Goal: Task Accomplishment & Management: Manage account settings

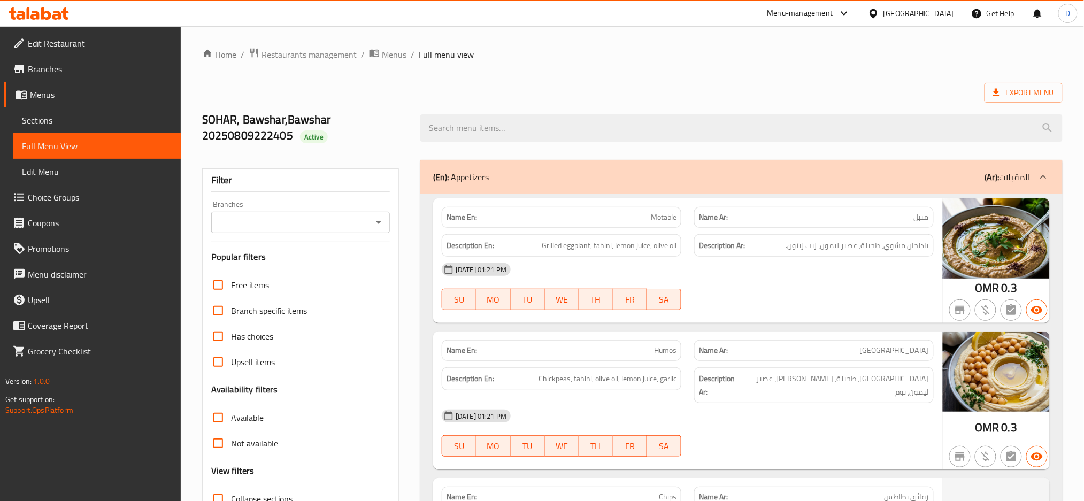
click at [938, 14] on div "Oman" at bounding box center [918, 13] width 71 height 12
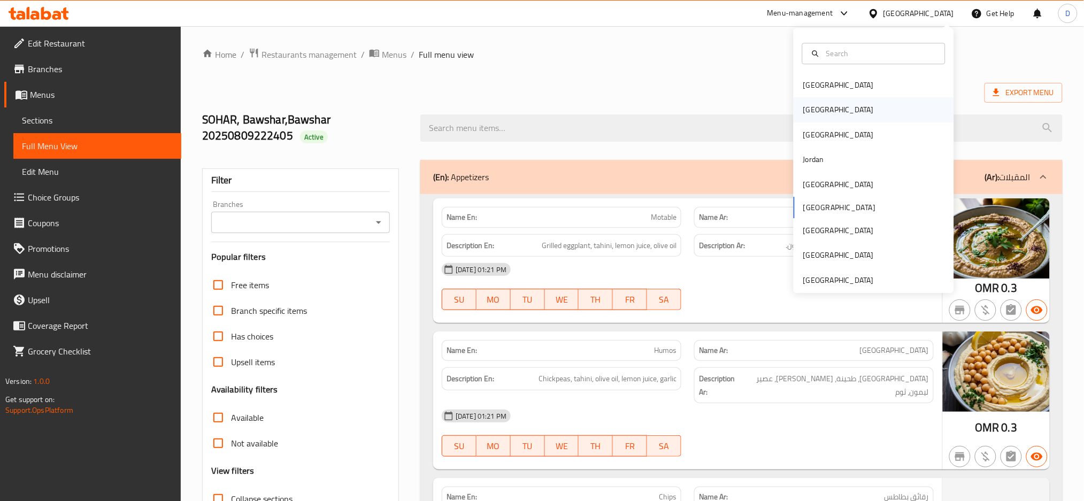
click at [815, 112] on div "[GEOGRAPHIC_DATA]" at bounding box center [839, 110] width 88 height 25
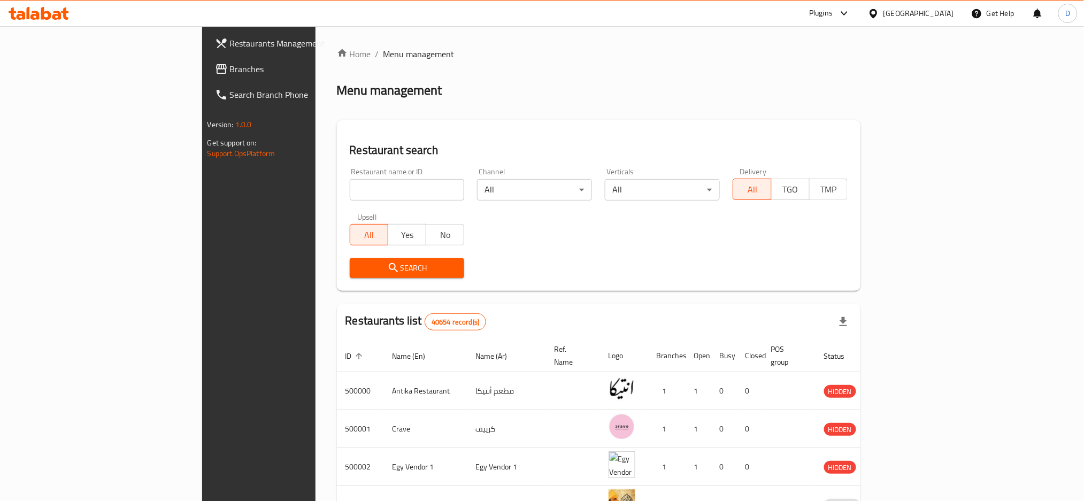
click at [851, 13] on div at bounding box center [842, 13] width 18 height 13
click at [803, 199] on div "Restaurant-Management" at bounding box center [794, 196] width 84 height 12
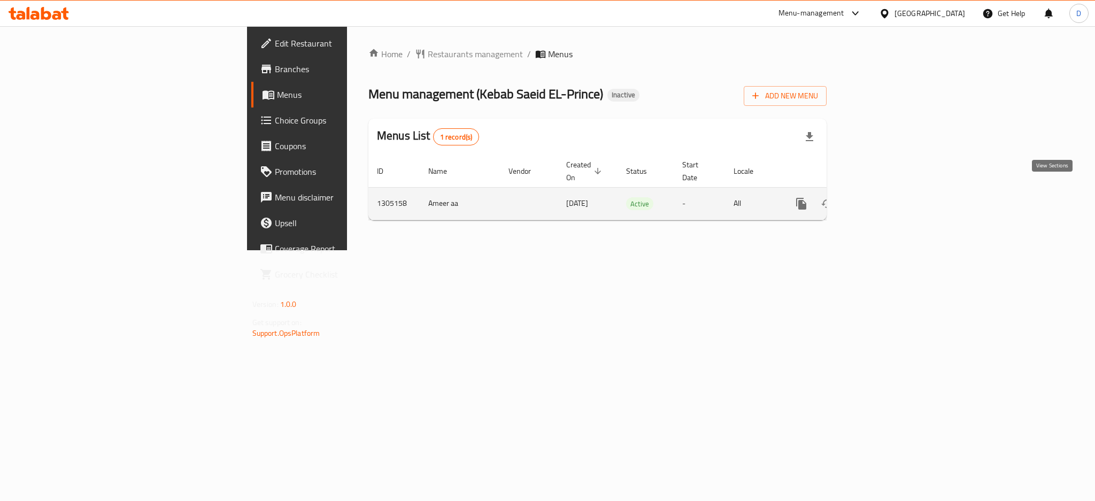
click at [891, 203] on link "enhanced table" at bounding box center [879, 204] width 26 height 26
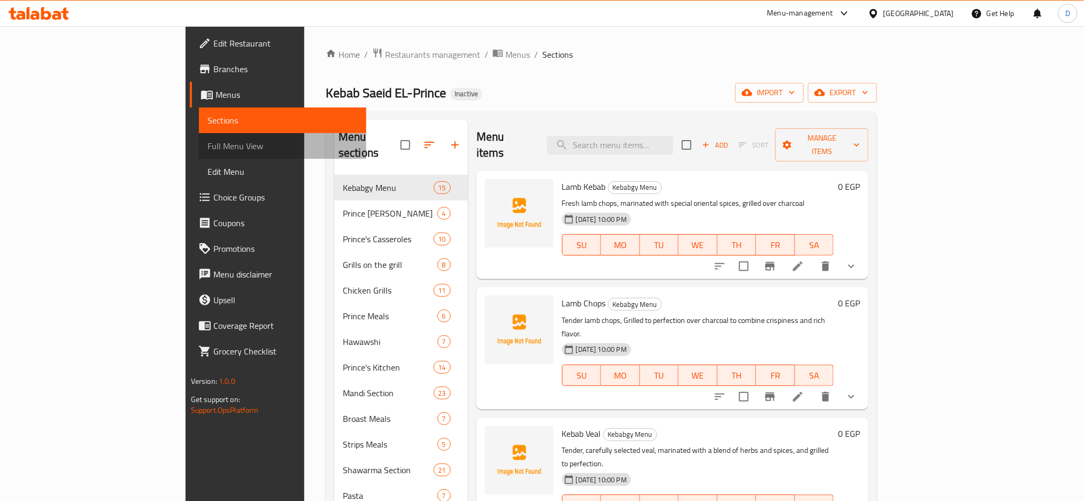
click at [207, 152] on span "Full Menu View" at bounding box center [282, 146] width 151 height 13
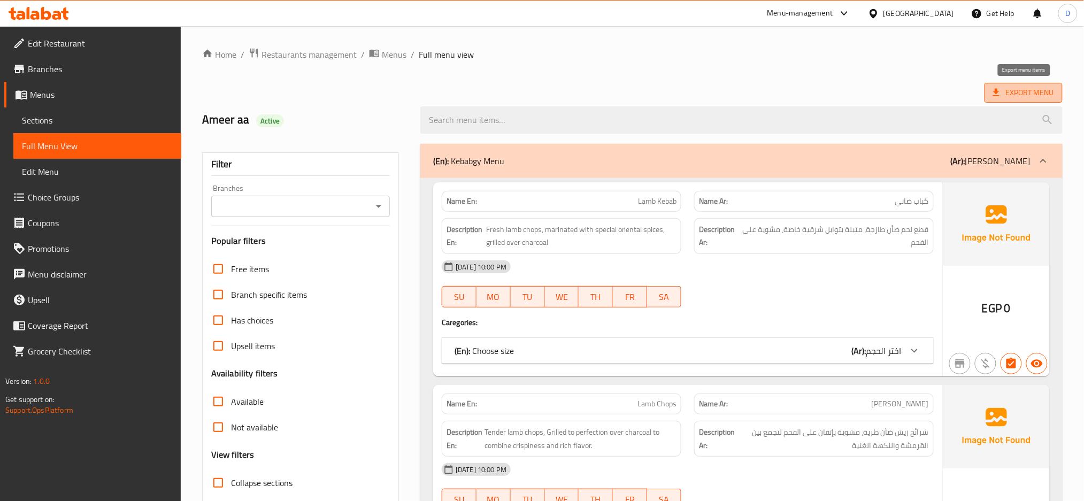
click at [1011, 98] on span "Export Menu" at bounding box center [1023, 92] width 61 height 13
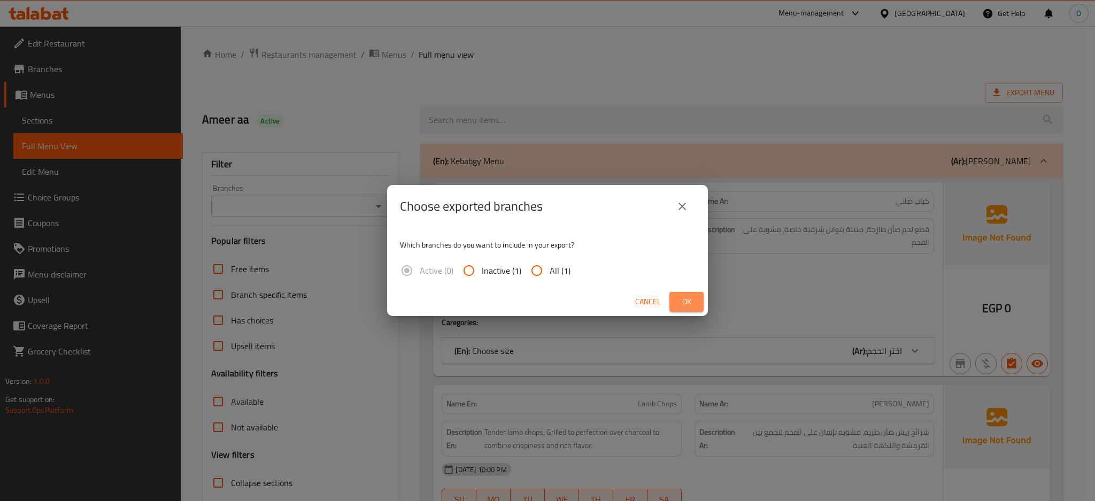
click at [692, 295] on span "Ok" at bounding box center [686, 301] width 17 height 13
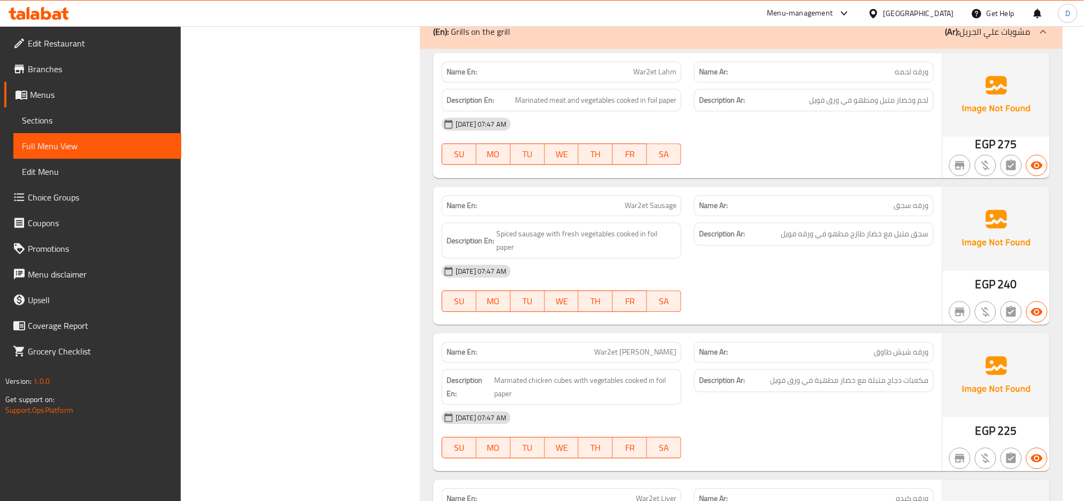
scroll to position [5125, 0]
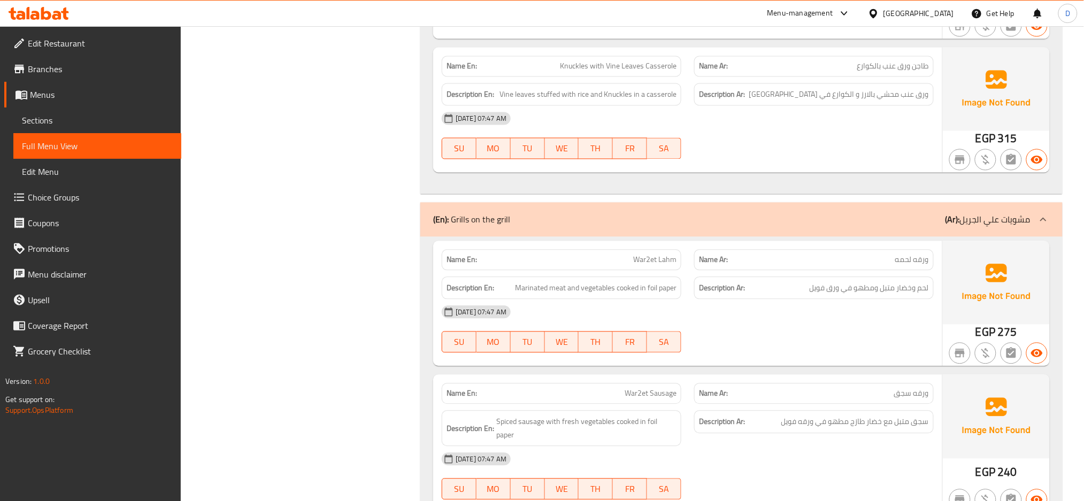
click at [112, 112] on link "Sections" at bounding box center [97, 120] width 168 height 26
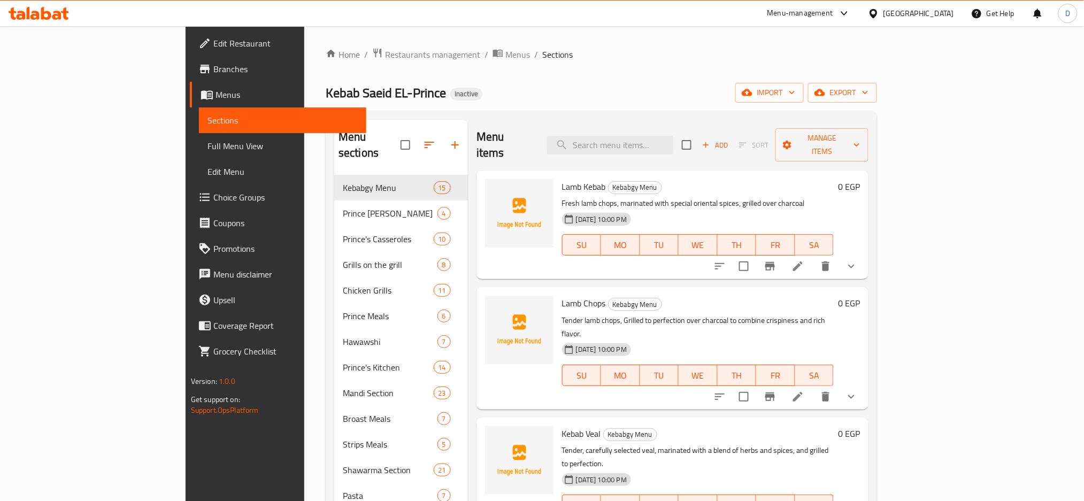
click at [199, 136] on link "Full Menu View" at bounding box center [283, 146] width 168 height 26
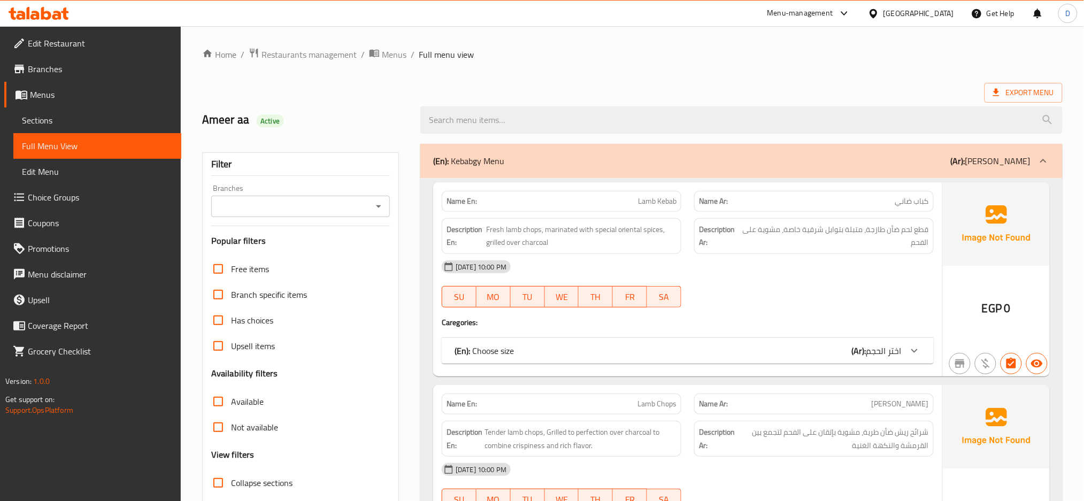
scroll to position [95, 0]
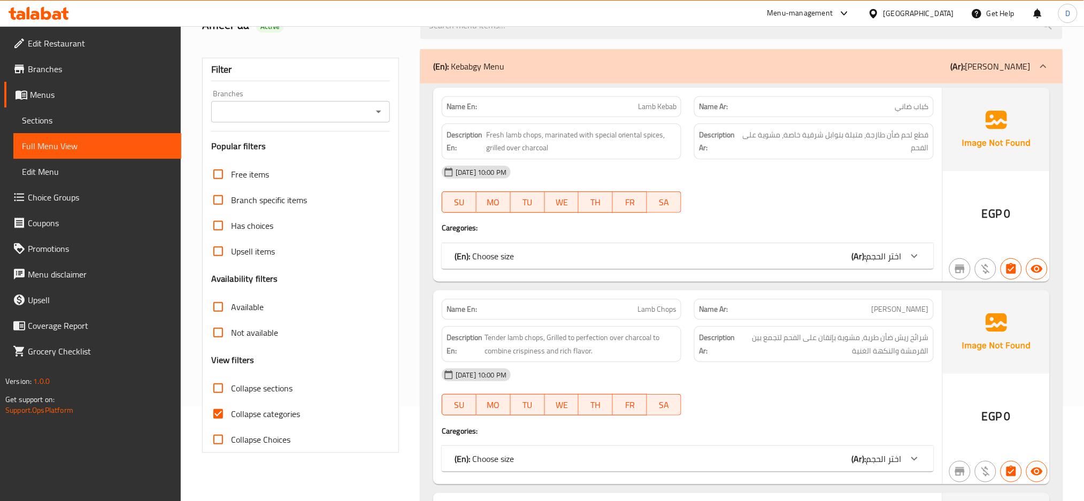
click at [279, 411] on span "Collapse categories" at bounding box center [265, 413] width 69 height 13
click at [231, 411] on input "Collapse categories" at bounding box center [218, 414] width 26 height 26
checkbox input "false"
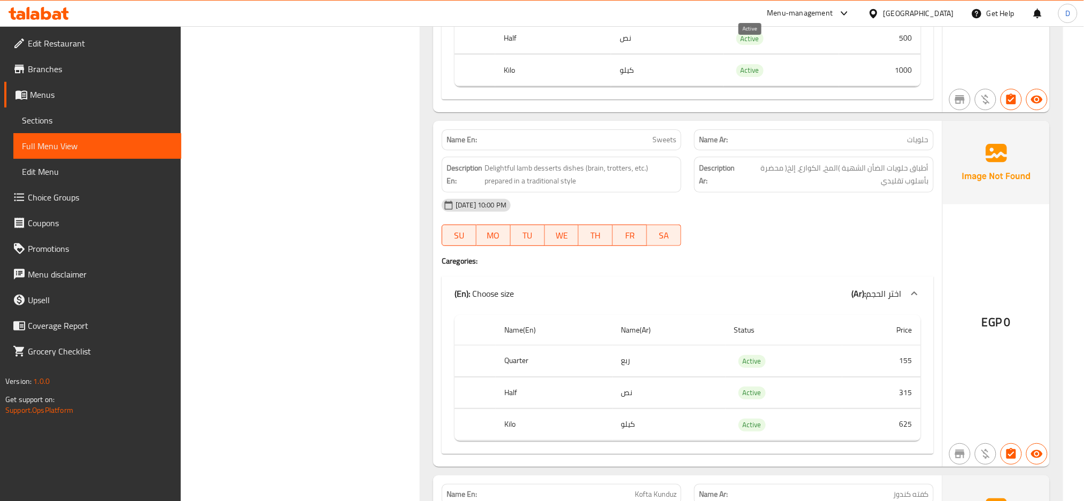
scroll to position [1480, 0]
click at [720, 217] on div "[DATE] 10:00 PM" at bounding box center [687, 204] width 505 height 26
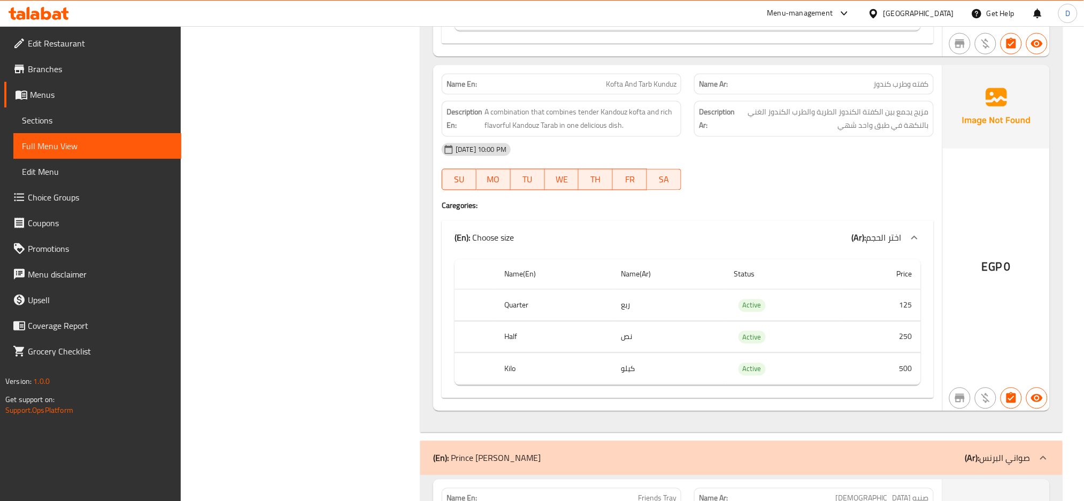
scroll to position [5079, 0]
click at [691, 204] on div "Name En: Kofta And Tarb Kunduz Name Ar: كفته وطرب كندوز Description En: A combi…" at bounding box center [687, 238] width 509 height 346
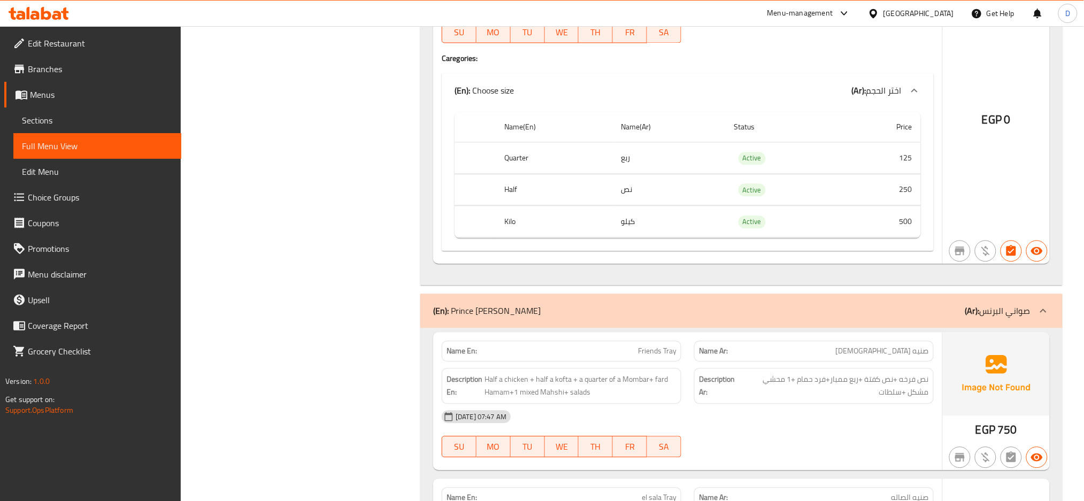
scroll to position [5247, 0]
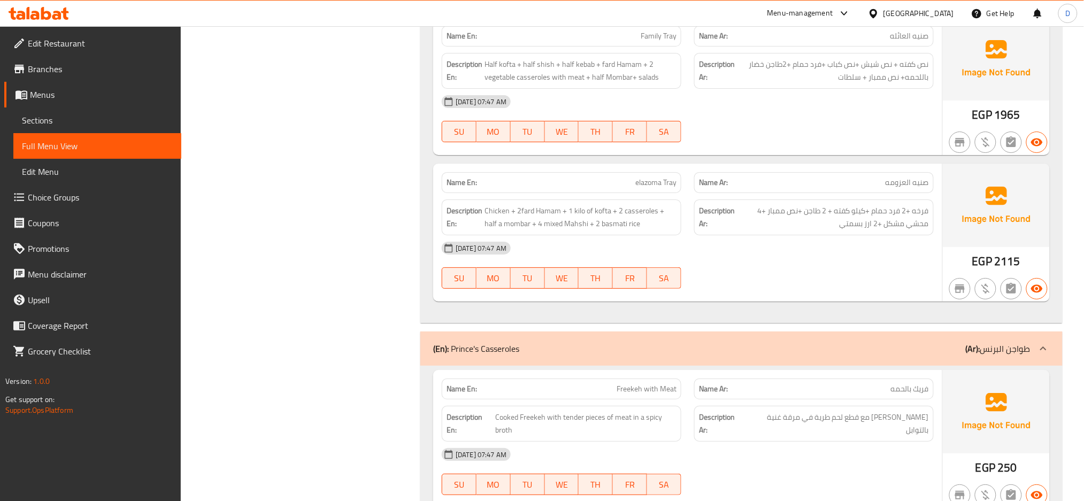
scroll to position [5838, 0]
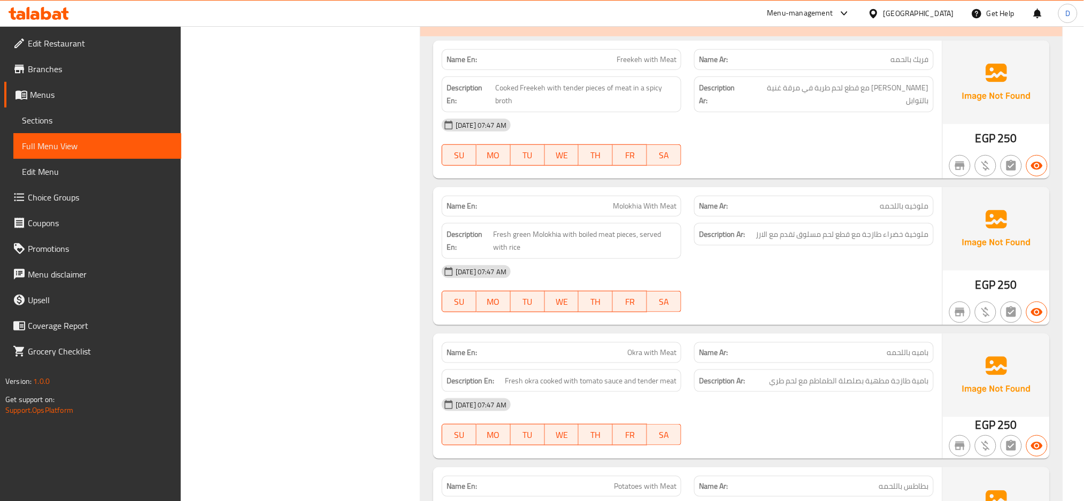
scroll to position [6163, 0]
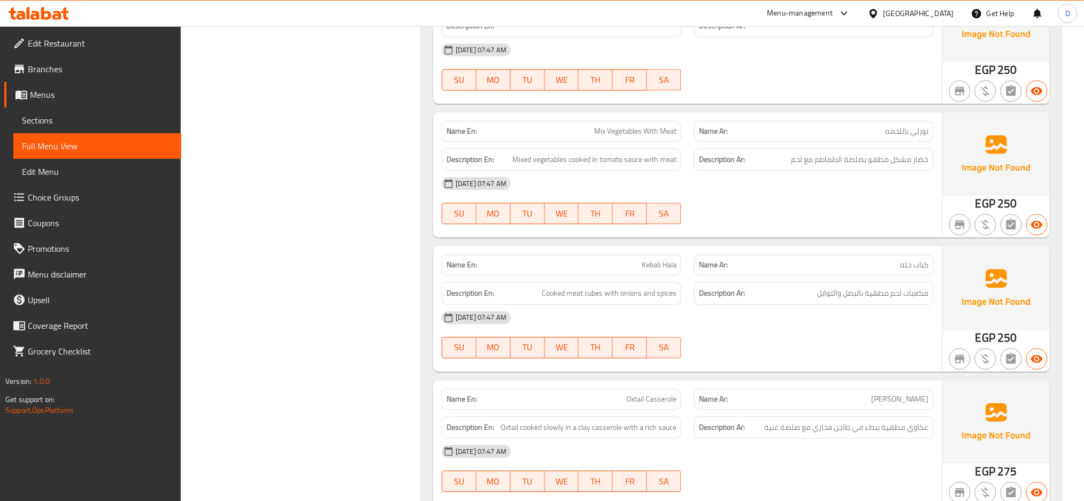
scroll to position [6864, 0]
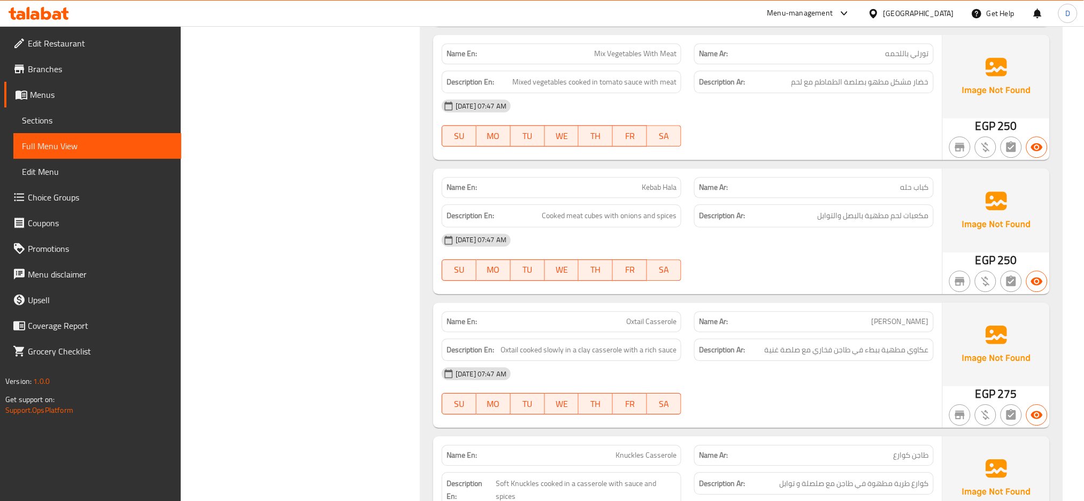
copy span "كباب حله"
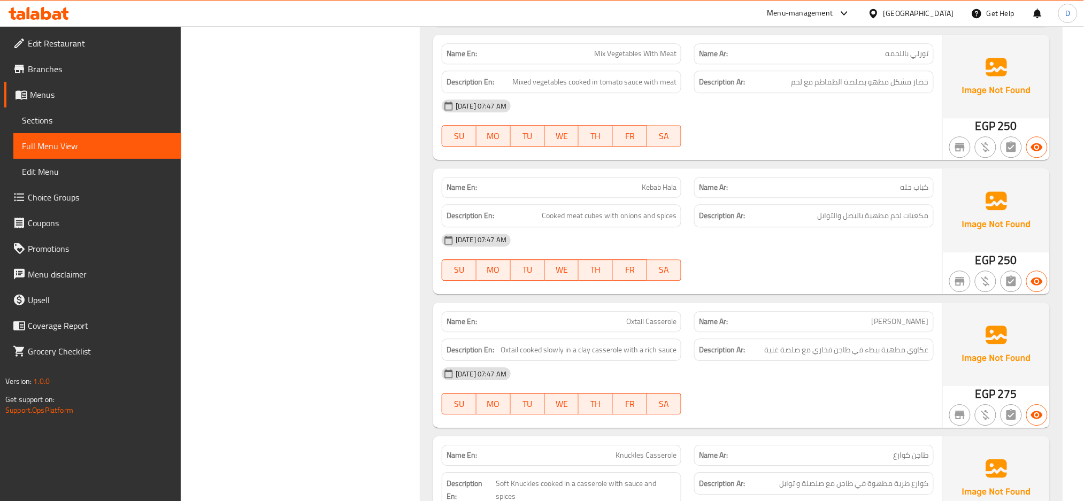
scroll to position [7110, 0]
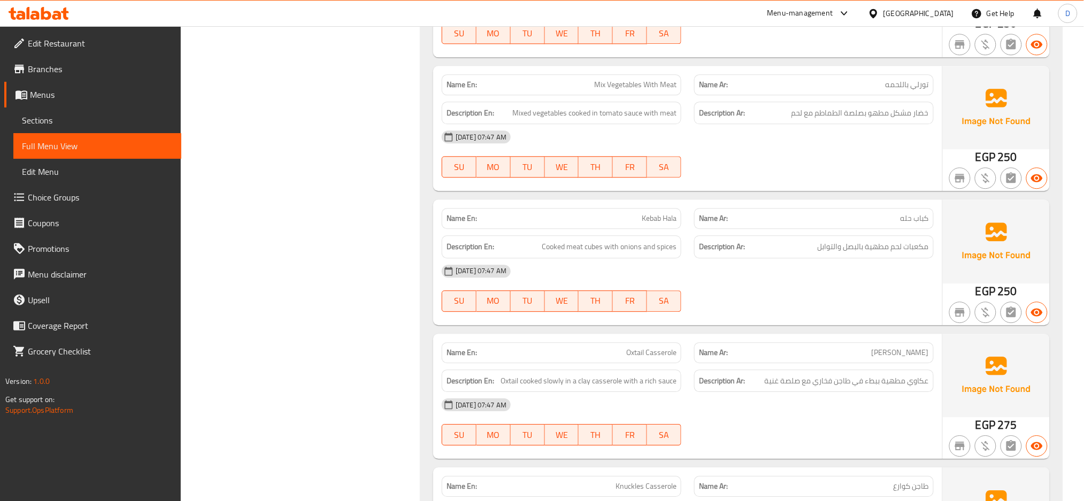
scroll to position [6833, 0]
copy span "Kebab Hala"
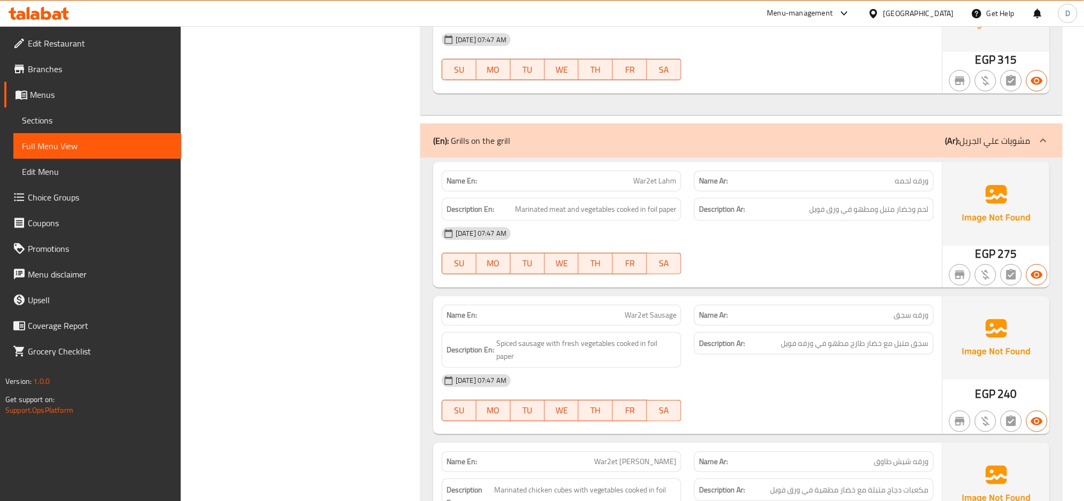
scroll to position [7666, 0]
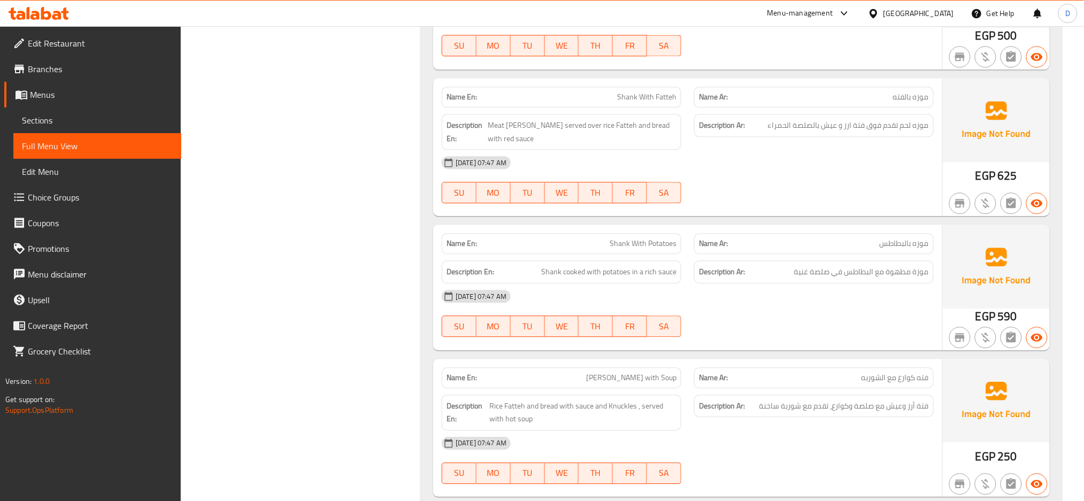
scroll to position [8258, 0]
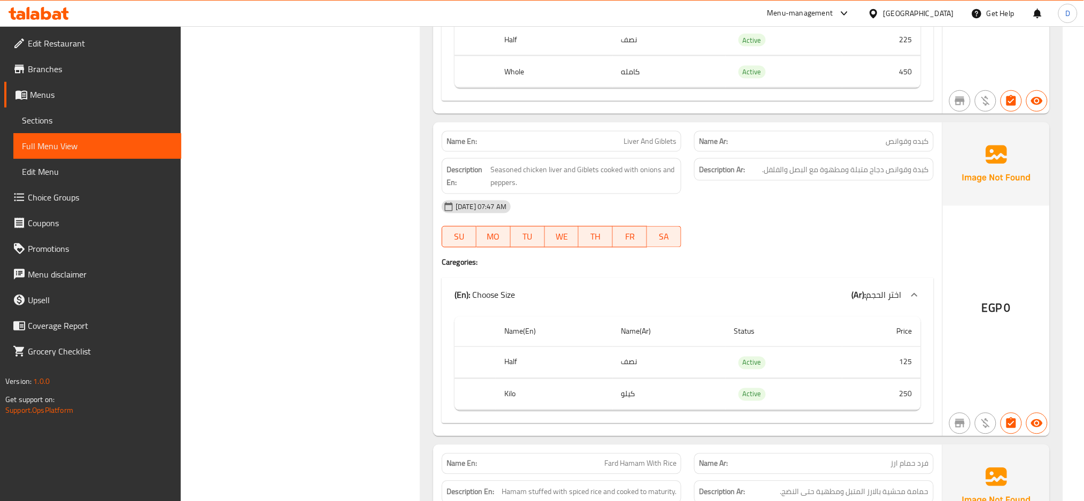
scroll to position [11185, 0]
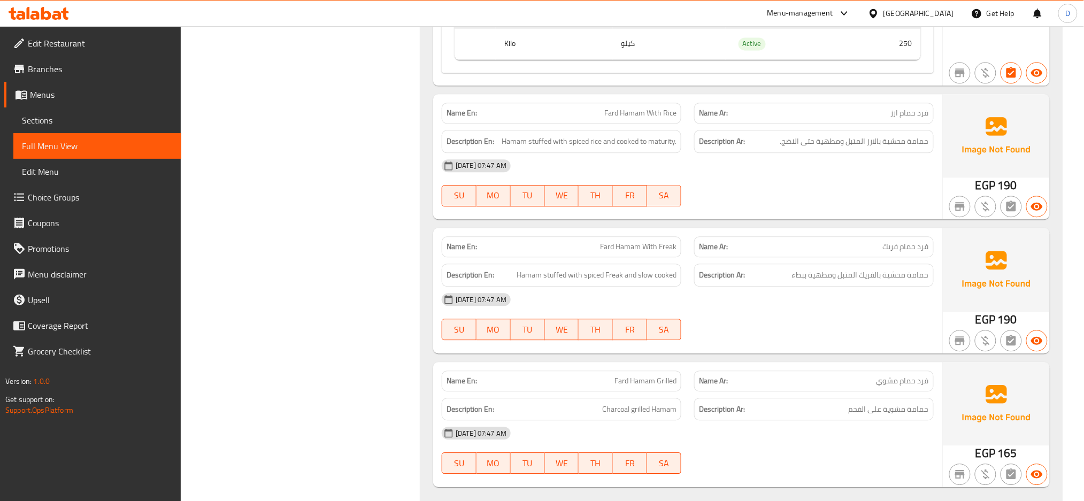
scroll to position [11215, 0]
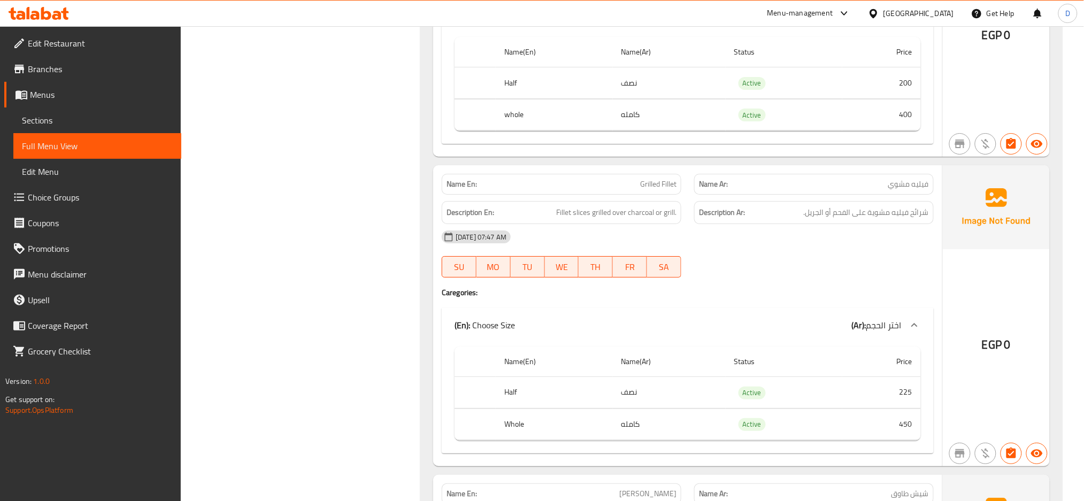
scroll to position [10210, 0]
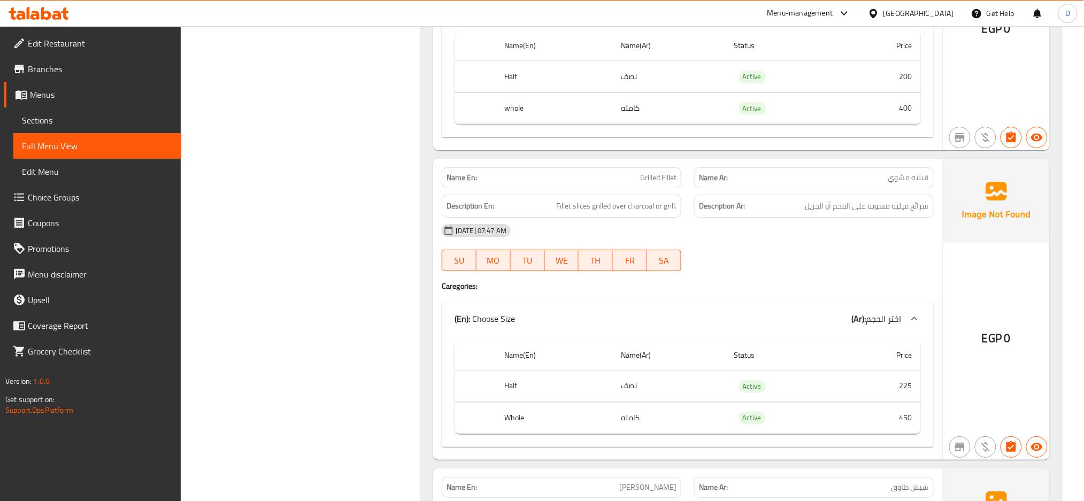
copy span "Grilled Fillet"
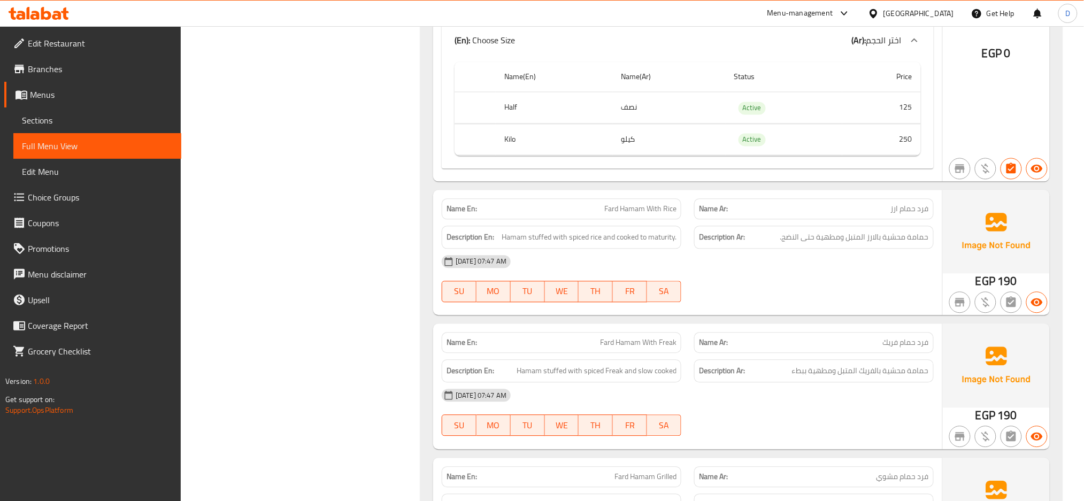
scroll to position [11149, 0]
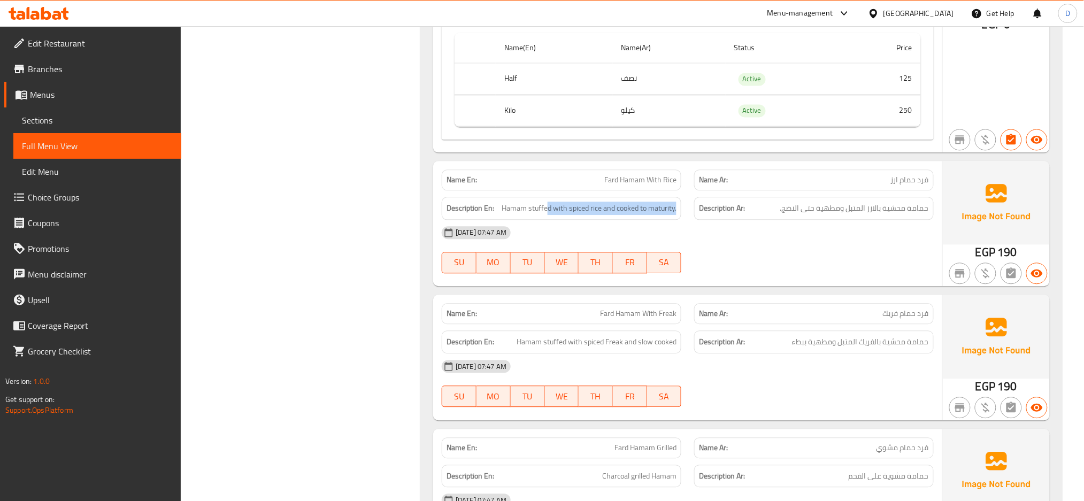
drag, startPoint x: 548, startPoint y: 193, endPoint x: 680, endPoint y: 198, distance: 132.2
copy span "d with spiced rice and cooked to maturity."
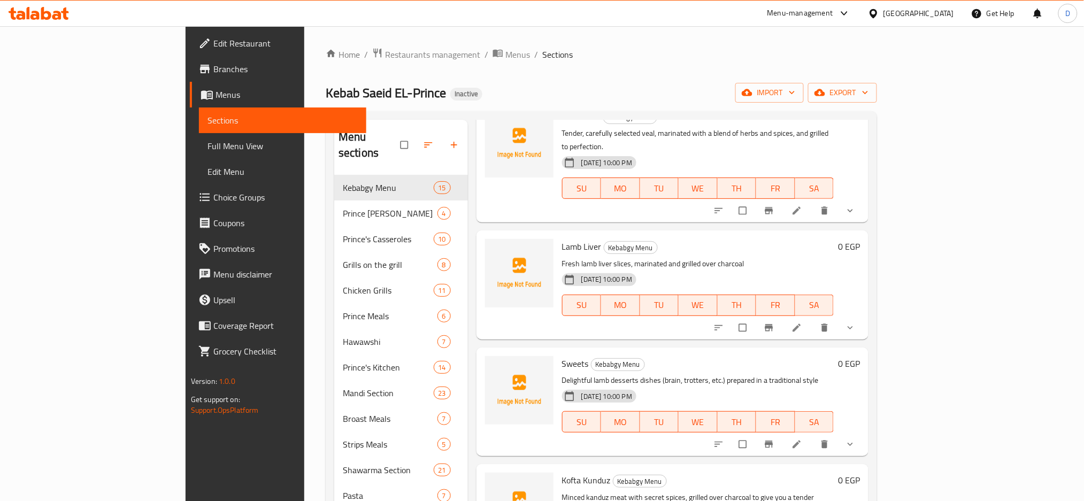
scroll to position [318, 0]
click at [804, 438] on link at bounding box center [797, 443] width 13 height 11
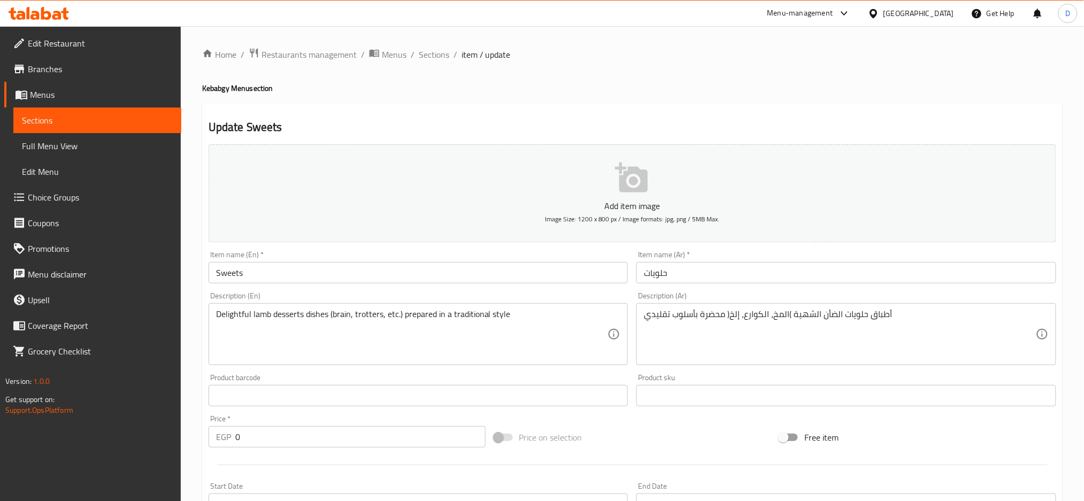
click at [420, 264] on input "Sweets" at bounding box center [419, 272] width 420 height 21
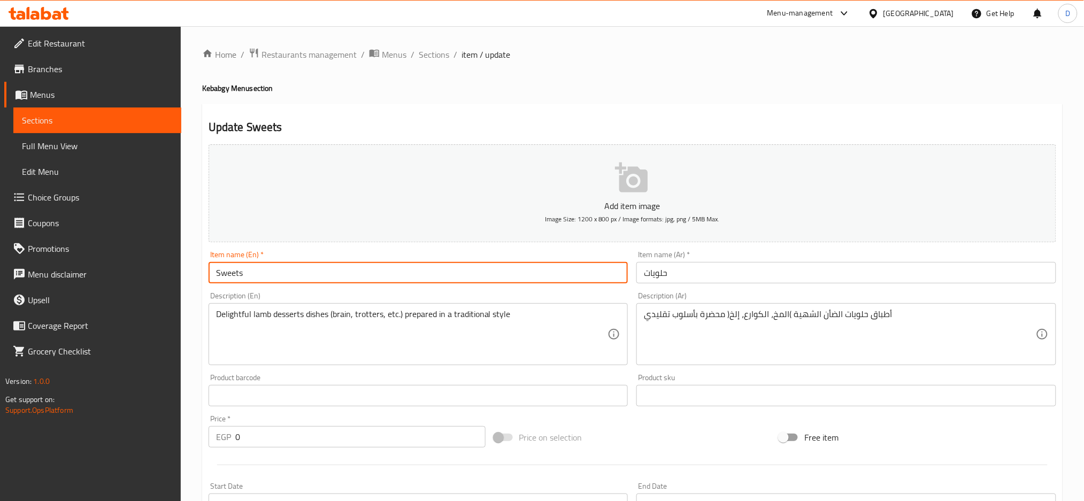
click at [420, 264] on input "Sweets" at bounding box center [419, 272] width 420 height 21
type input "Halawyat"
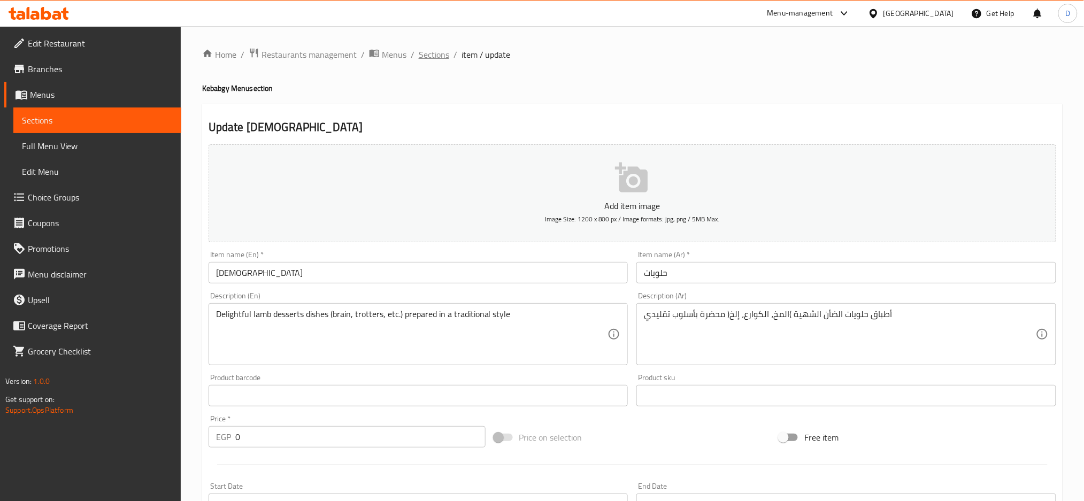
click at [442, 54] on span "Sections" at bounding box center [434, 54] width 30 height 13
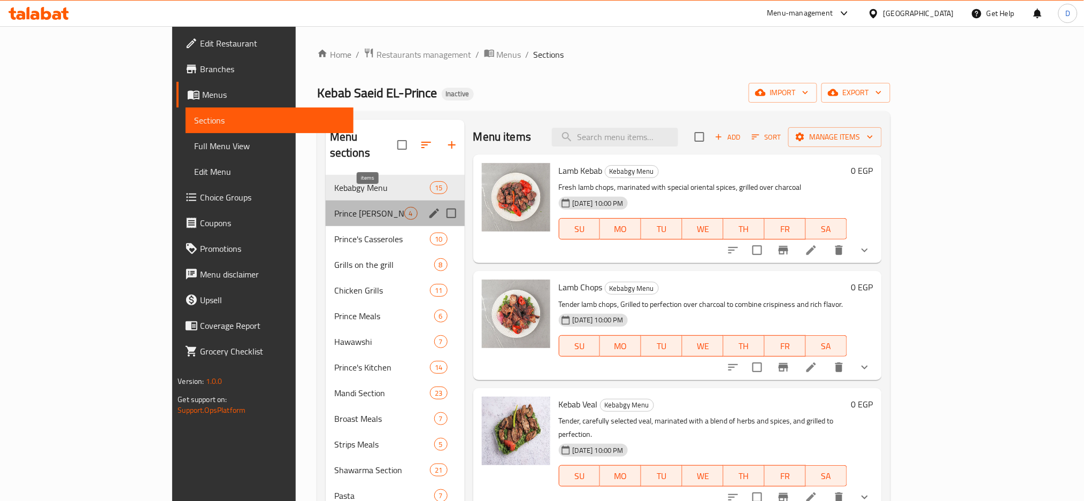
click at [405, 209] on span "4" at bounding box center [411, 214] width 12 height 10
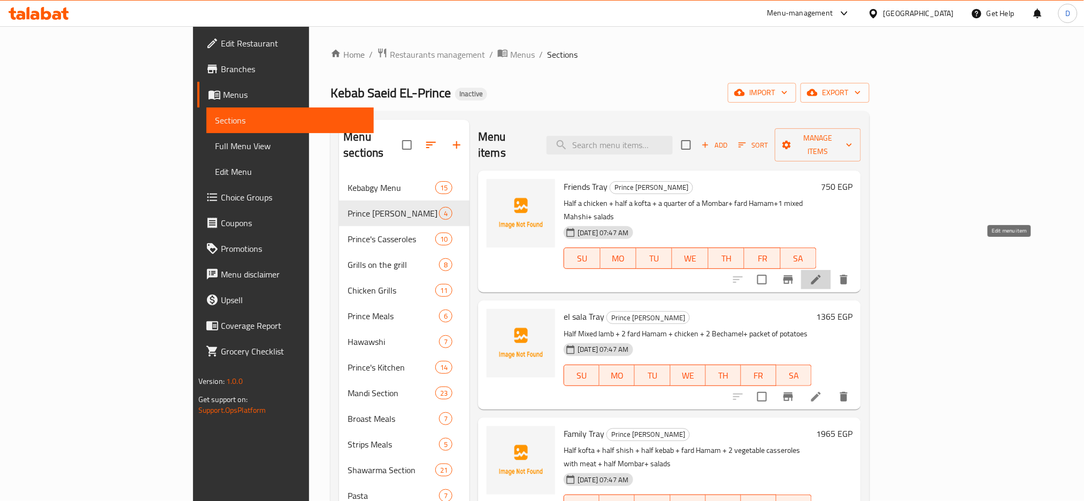
click at [821, 275] on icon at bounding box center [816, 280] width 10 height 10
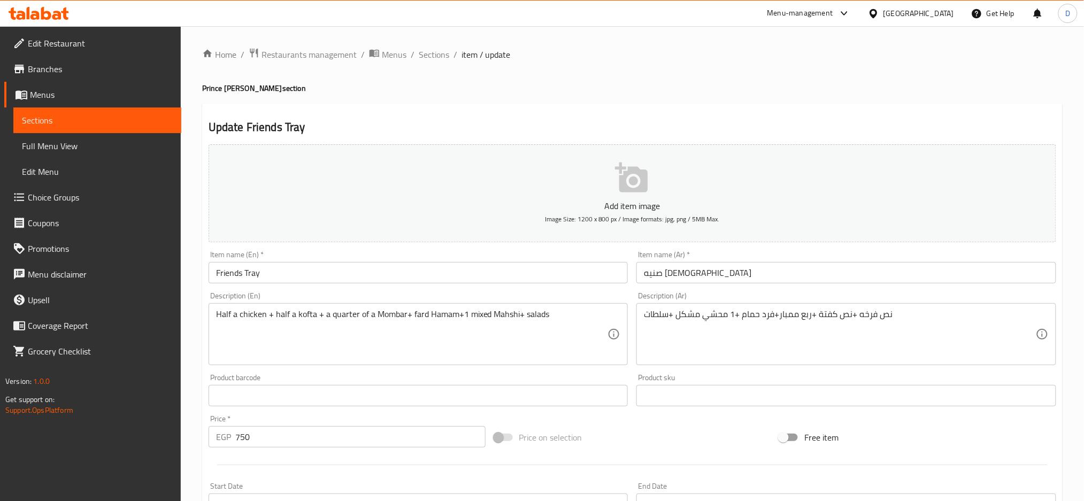
click at [440, 315] on textarea "Half a chicken + half a kofta + a quarter of a Mombar+ fard Hamam+1 mixed Mahsh…" at bounding box center [412, 334] width 392 height 51
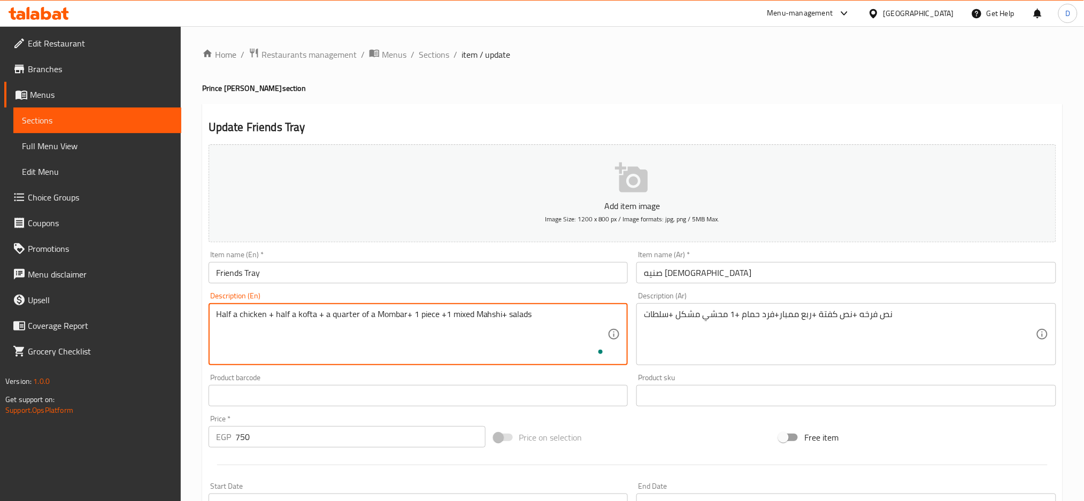
paste textarea "Pigeon"
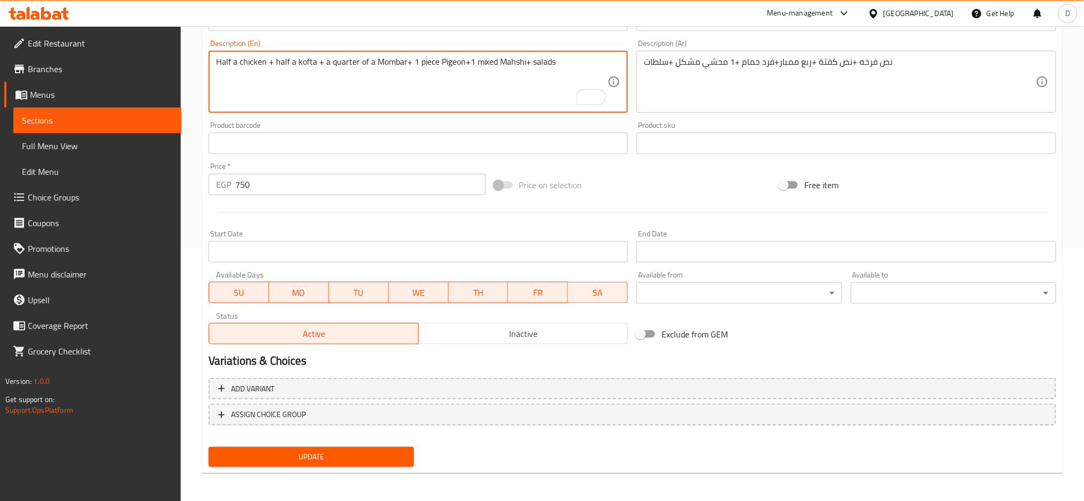
type textarea "Half a chicken + half a kofta + a quarter of a Mombar+ 1 piece Pigeon+1 mixed M…"
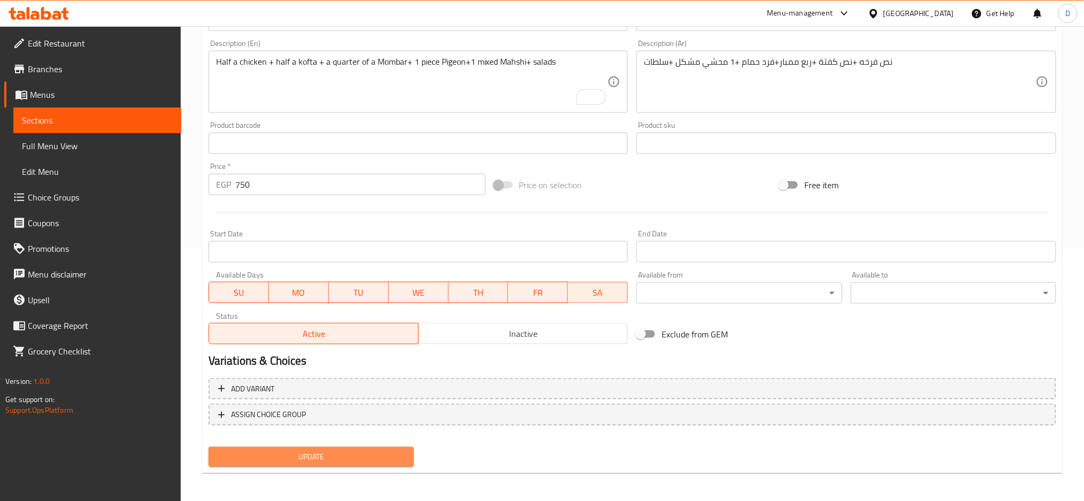
click at [380, 454] on span "Update" at bounding box center [311, 456] width 188 height 13
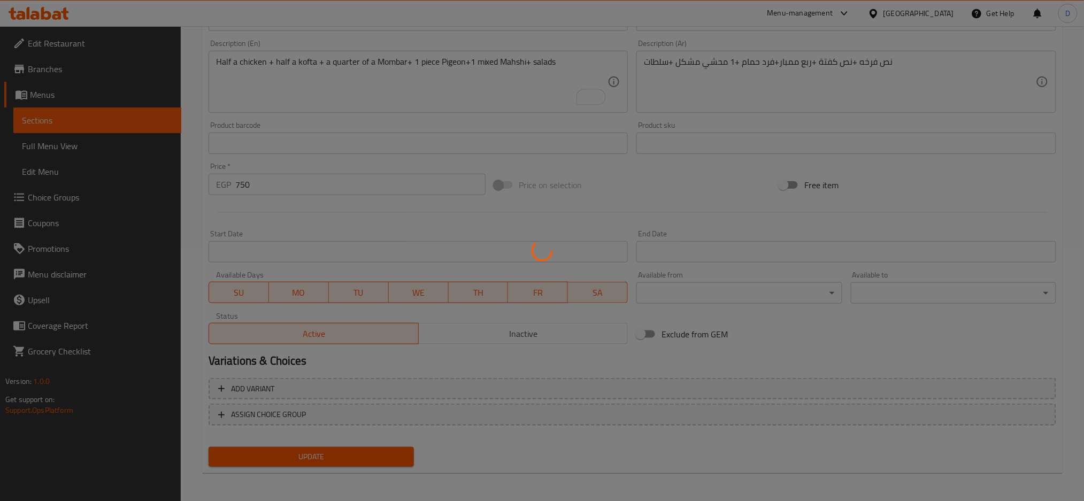
scroll to position [0, 0]
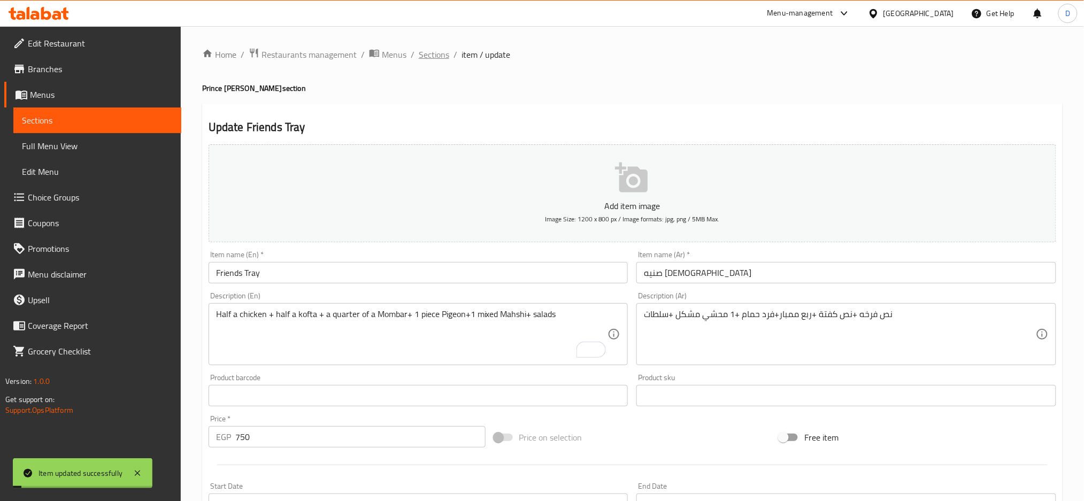
click at [433, 54] on span "Sections" at bounding box center [434, 54] width 30 height 13
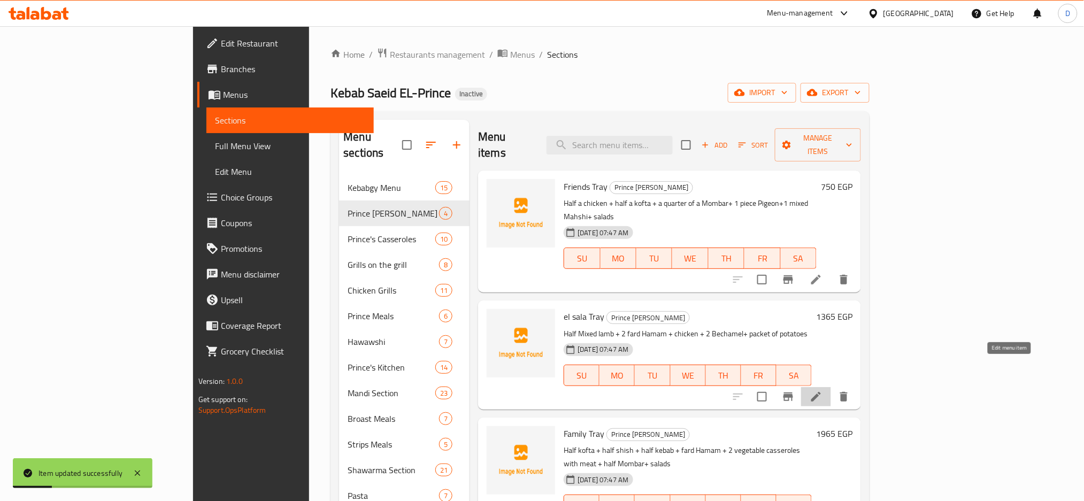
click at [822, 390] on icon at bounding box center [816, 396] width 13 height 13
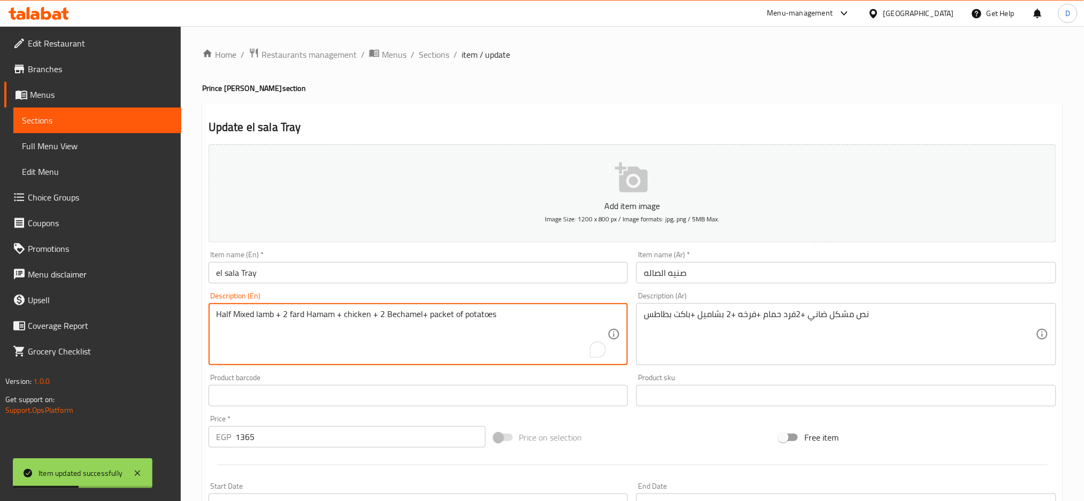
click at [328, 312] on textarea "Half Mixed lamb + 2 fard Hamam + chicken + 2 Bechamel+ packet of potatoes" at bounding box center [412, 334] width 392 height 51
paste textarea "Pigeon"
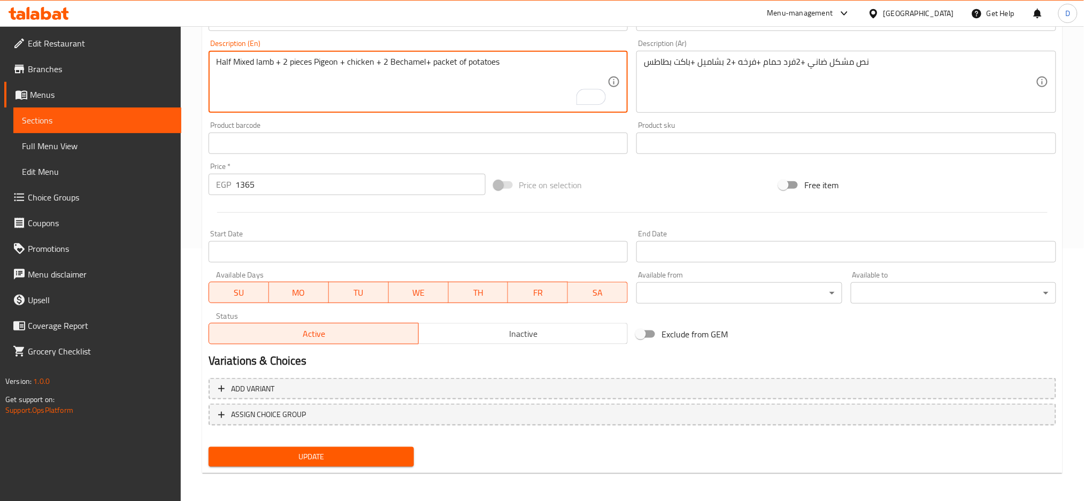
type textarea "Half Mixed lamb + 2 pieces Pigeon + chicken + 2 Bechamel+ packet of potatoes"
click at [356, 451] on span "Update" at bounding box center [311, 456] width 188 height 13
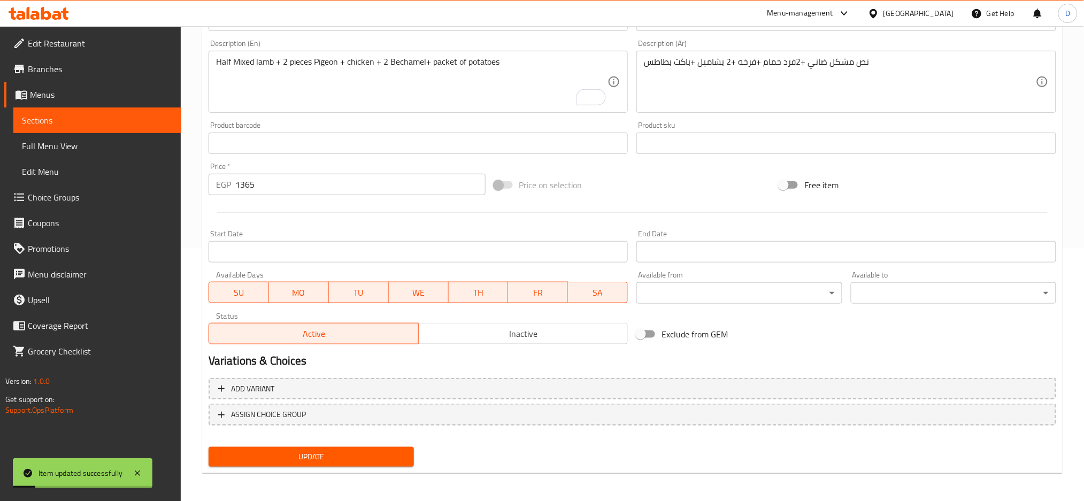
scroll to position [0, 0]
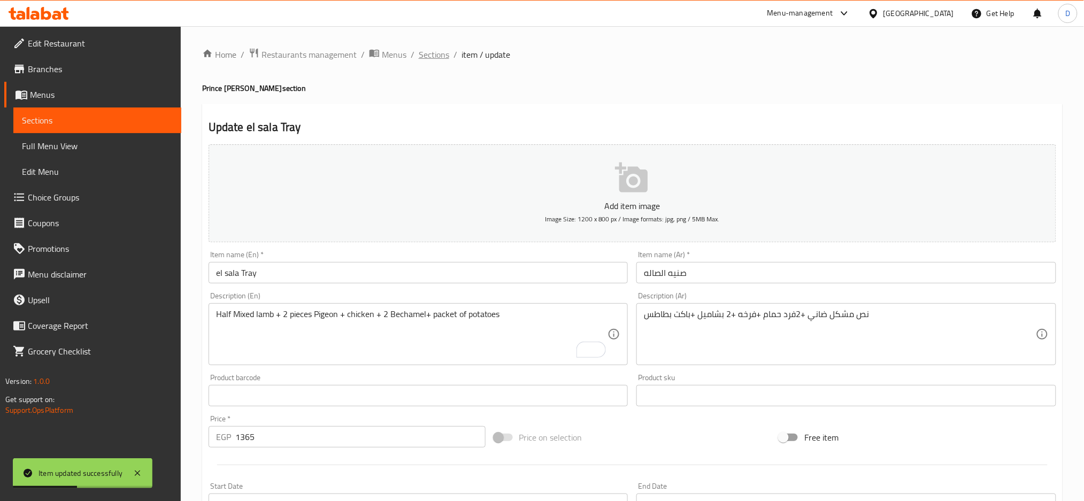
click at [439, 52] on span "Sections" at bounding box center [434, 54] width 30 height 13
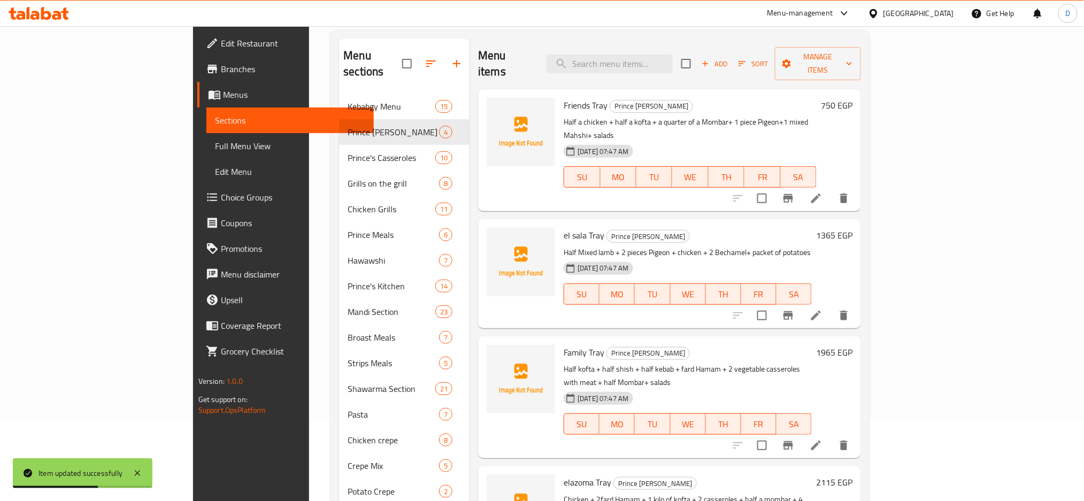
scroll to position [82, 0]
click at [821, 440] on icon at bounding box center [816, 445] width 10 height 10
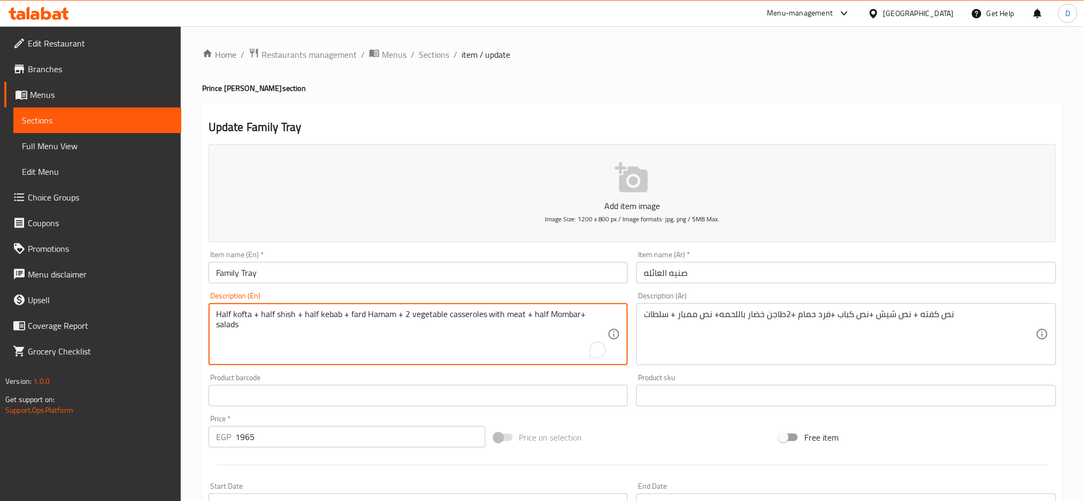
click at [392, 315] on textarea "Half kofta + half shish + half kebab + fard Hamam + 2 vegetable casseroles with…" at bounding box center [412, 334] width 392 height 51
paste textarea "Pigeon"
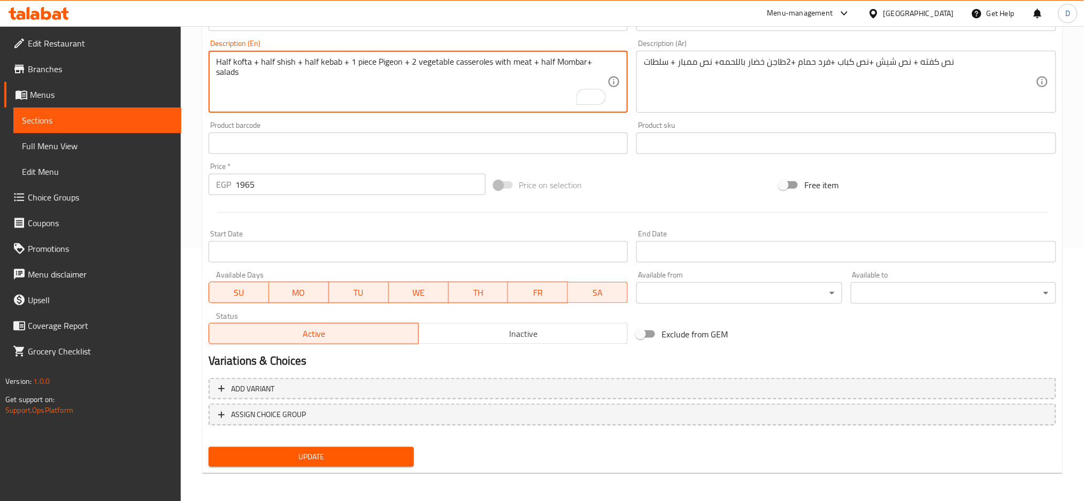
type textarea "Half kofta + half shish + half kebab + 1 piece Pigeon + 2 vegetable casseroles …"
click at [375, 448] on button "Update" at bounding box center [311, 457] width 205 height 20
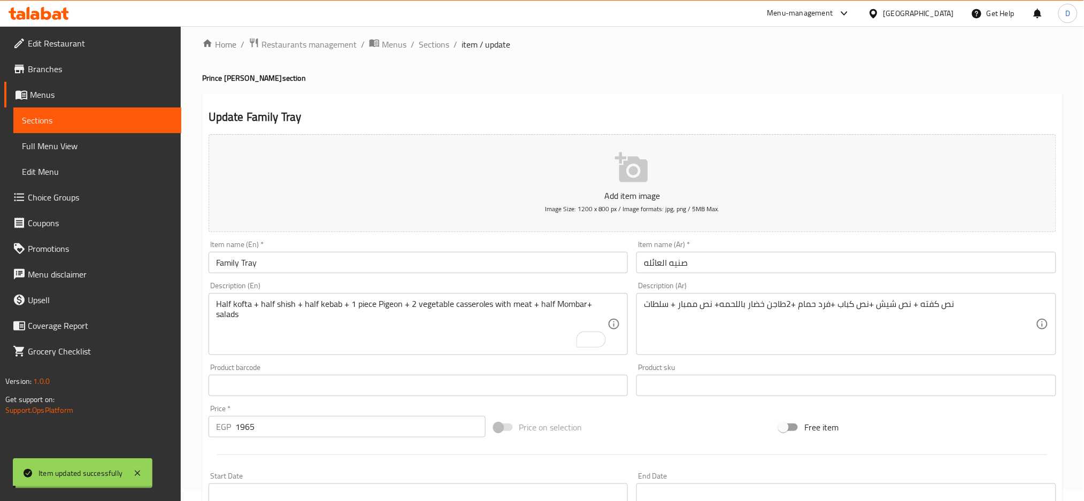
scroll to position [0, 0]
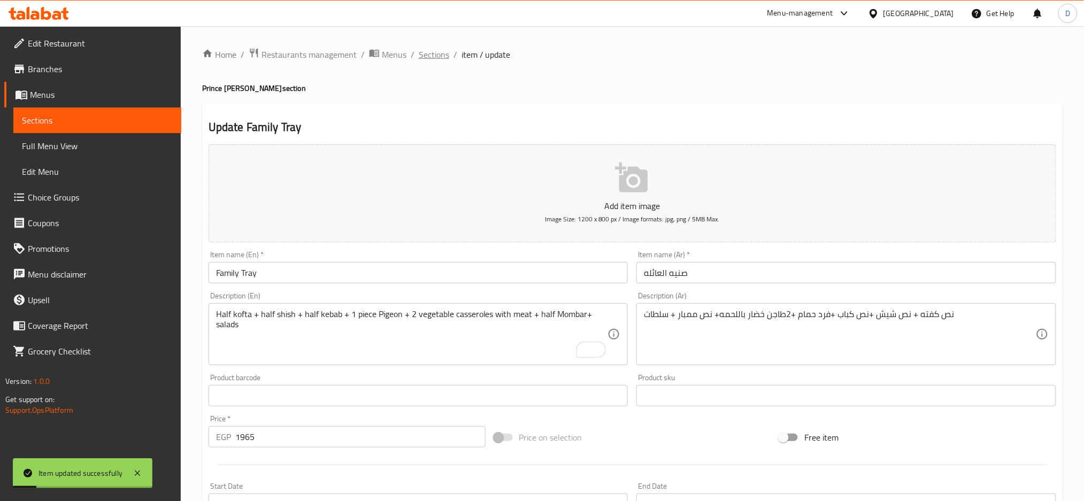
click at [437, 56] on span "Sections" at bounding box center [434, 54] width 30 height 13
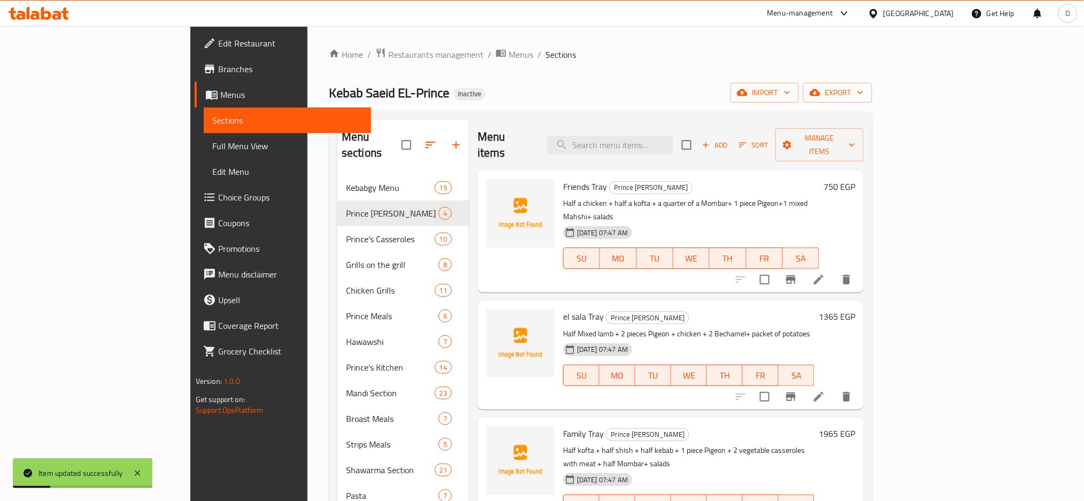
scroll to position [150, 0]
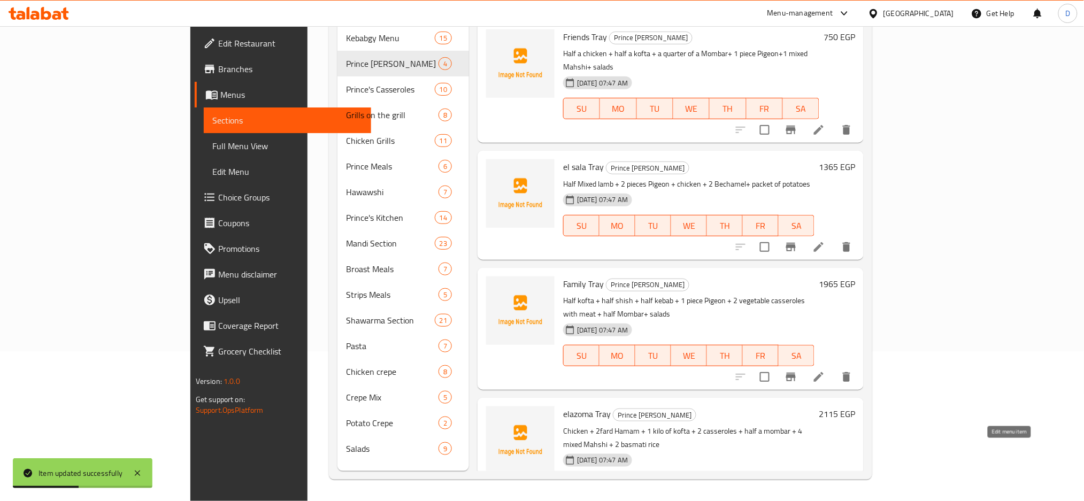
click at [825, 501] on icon at bounding box center [818, 507] width 13 height 13
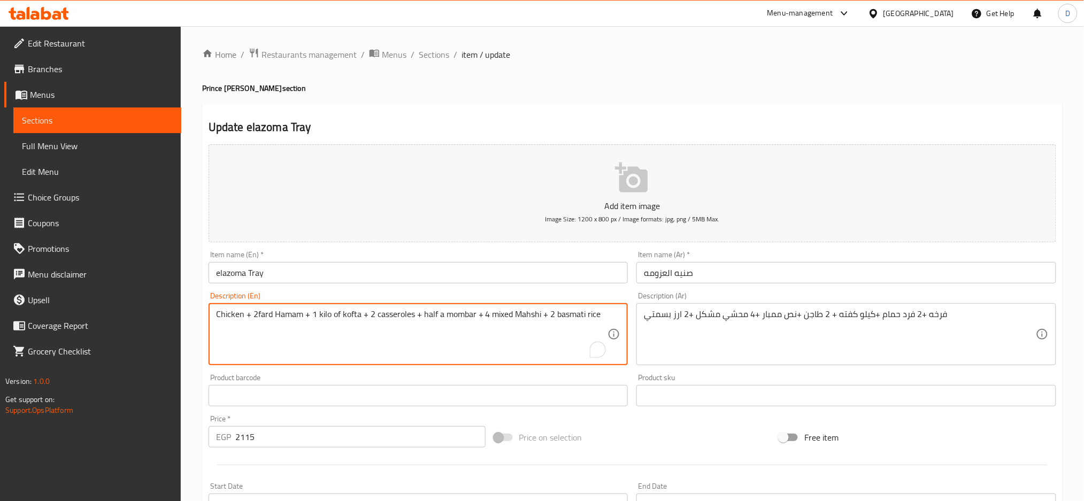
click at [286, 315] on textarea "Chicken + 2fard Hamam + 1 kilo of kofta + 2 casseroles + half a mombar + 4 mixe…" at bounding box center [412, 334] width 392 height 51
paste textarea "Pigeon"
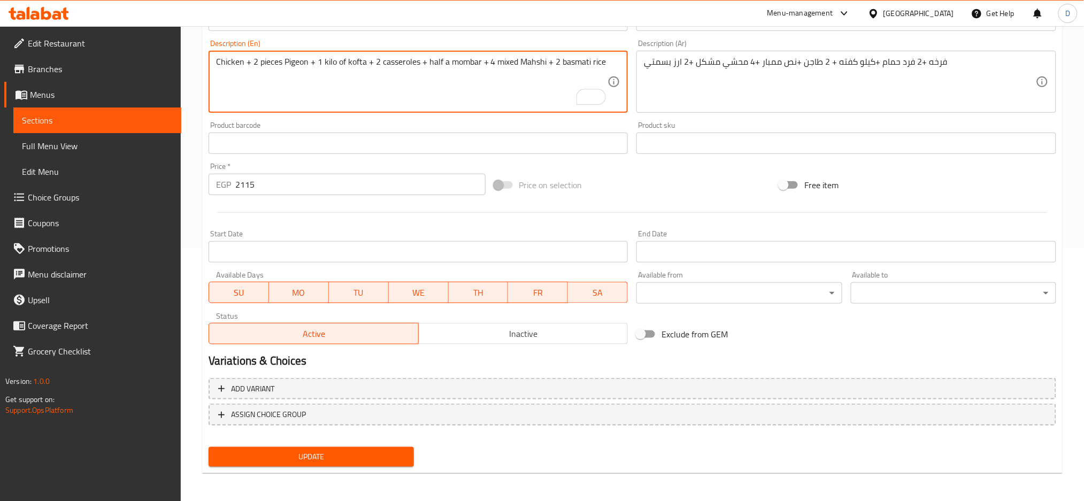
type textarea "Chicken + 2 pieces Pigeon + 1 kilo of kofta + 2 casseroles + half a mombar + 4 …"
click at [340, 447] on button "Update" at bounding box center [311, 457] width 205 height 20
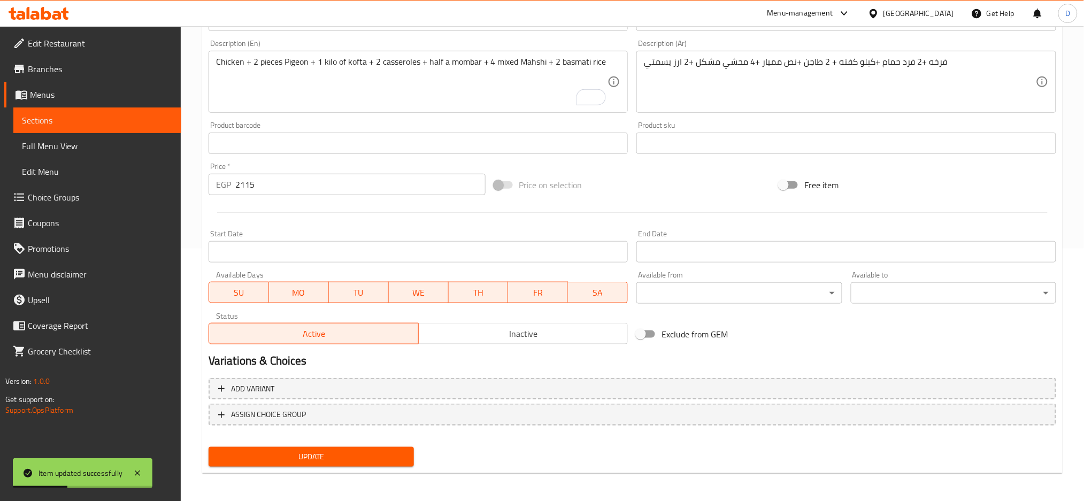
scroll to position [0, 0]
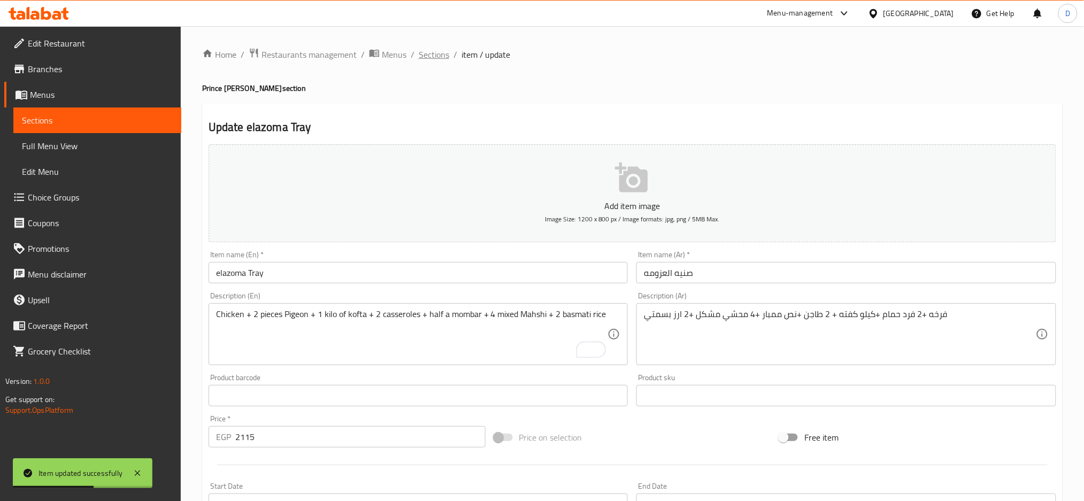
click at [444, 59] on span "Sections" at bounding box center [434, 54] width 30 height 13
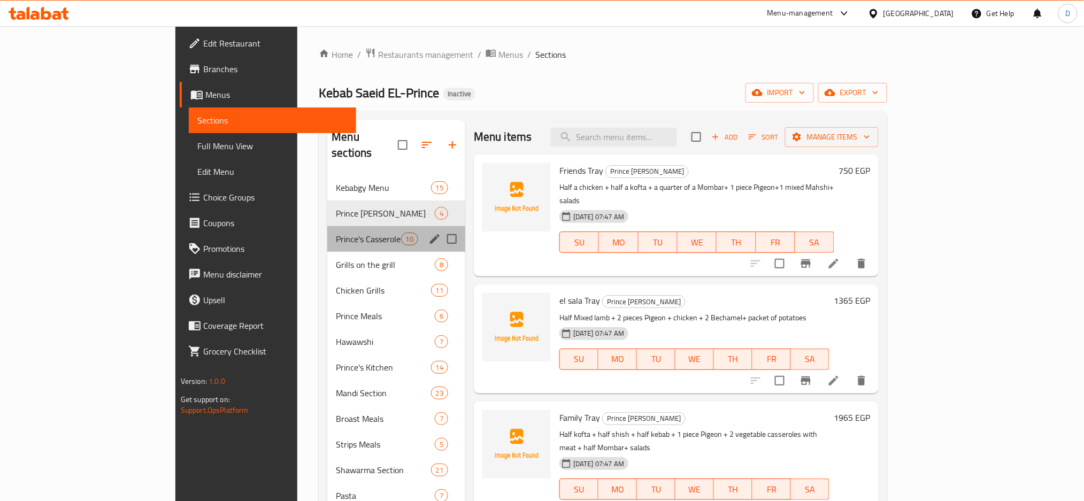
click at [347, 230] on div "Prince's Casseroles 10" at bounding box center [396, 239] width 138 height 26
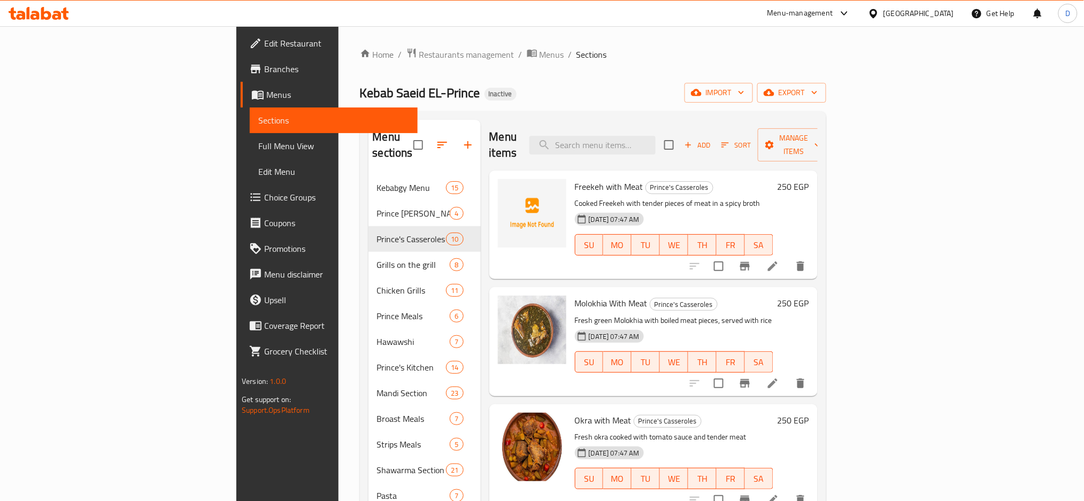
click at [575, 179] on span "Freekeh with Meat" at bounding box center [609, 187] width 68 height 16
copy h6 "Freekeh with Meat"
click at [575, 179] on span "Freekeh with Meat" at bounding box center [609, 187] width 68 height 16
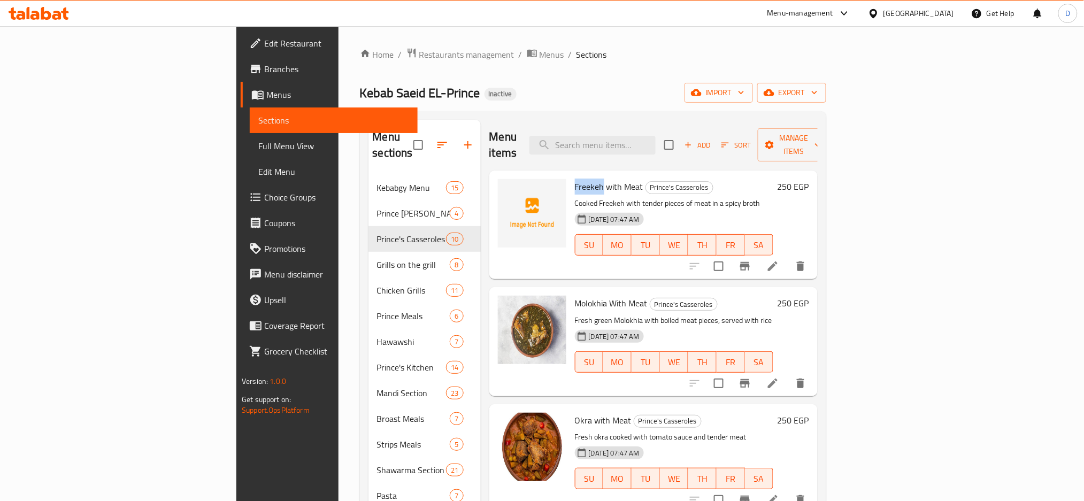
copy span "Freekeh"
click at [575, 179] on span "Freekeh with Meat" at bounding box center [609, 187] width 68 height 16
click at [779, 260] on icon at bounding box center [772, 266] width 13 height 13
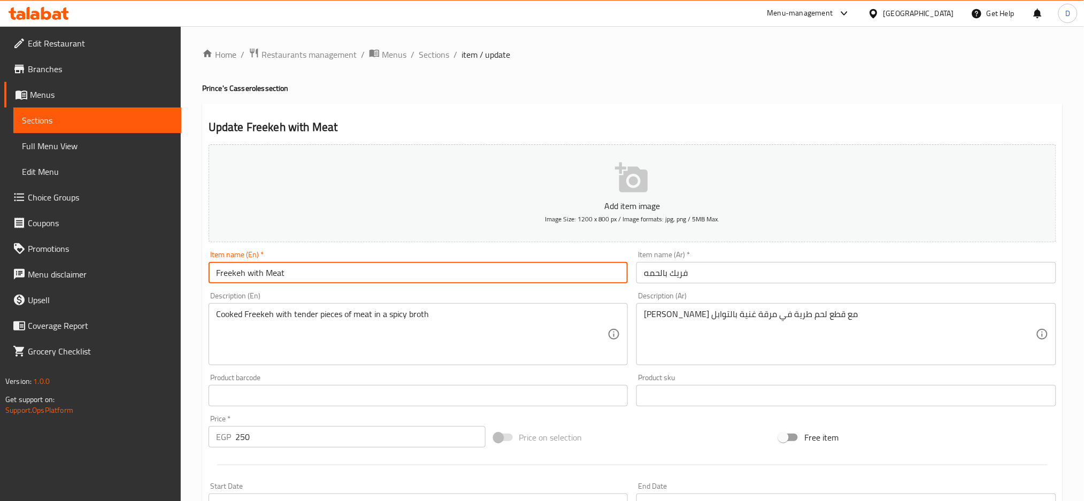
click at [227, 270] on input "Freekeh with Meat" at bounding box center [419, 272] width 420 height 21
paste input "grits"
type input "grits with Meat"
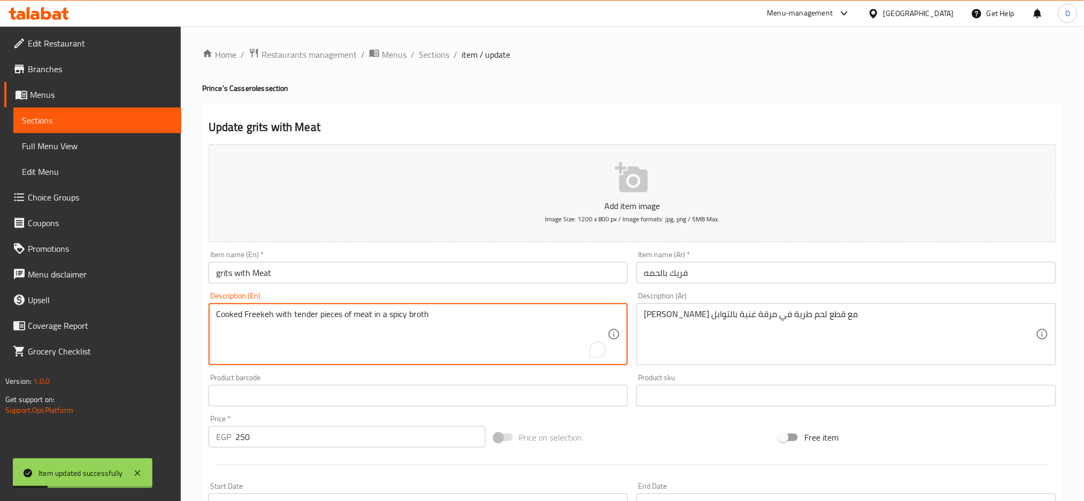
click at [272, 317] on textarea "Cooked Freekeh with tender pieces of meat in a spicy broth" at bounding box center [412, 334] width 392 height 51
click at [263, 317] on textarea "Cooked Freekeh with tender pieces of meat in a spicy broth" at bounding box center [412, 334] width 392 height 51
paste textarea "grits"
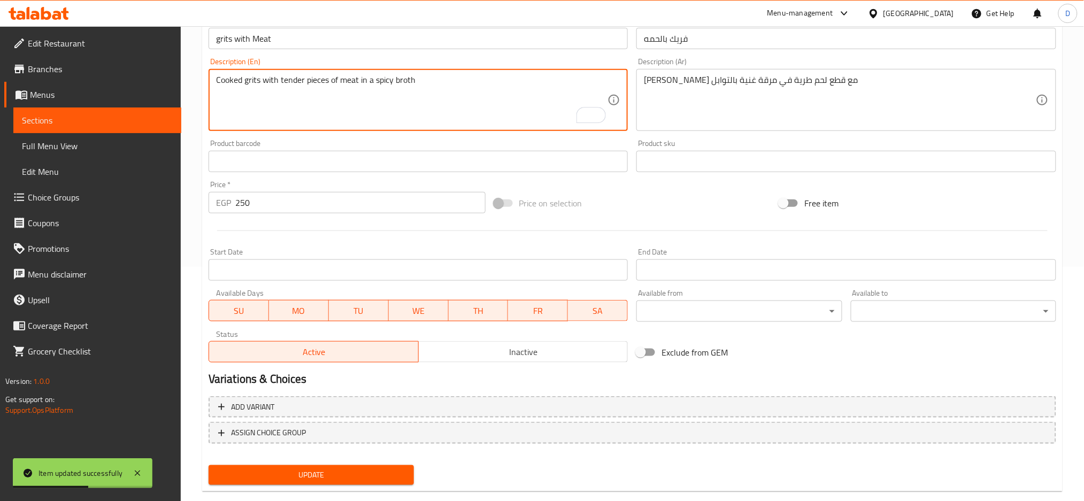
scroll to position [252, 0]
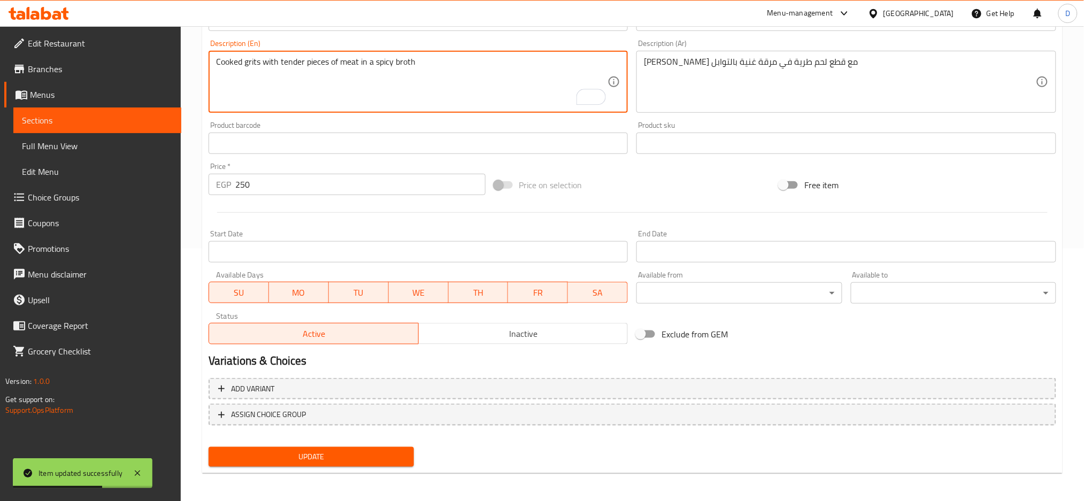
type textarea "Cooked grits with tender pieces of meat in a spicy broth"
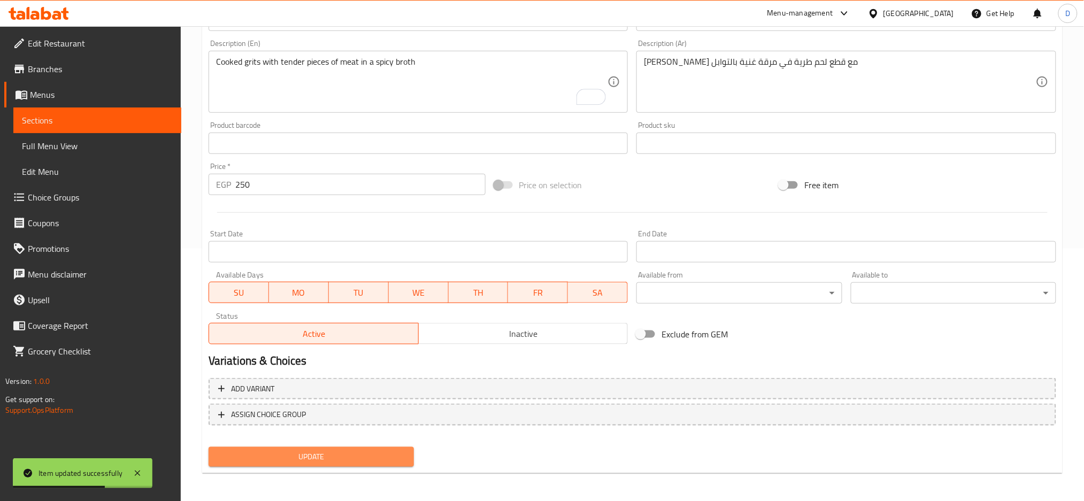
click at [295, 453] on span "Update" at bounding box center [311, 456] width 188 height 13
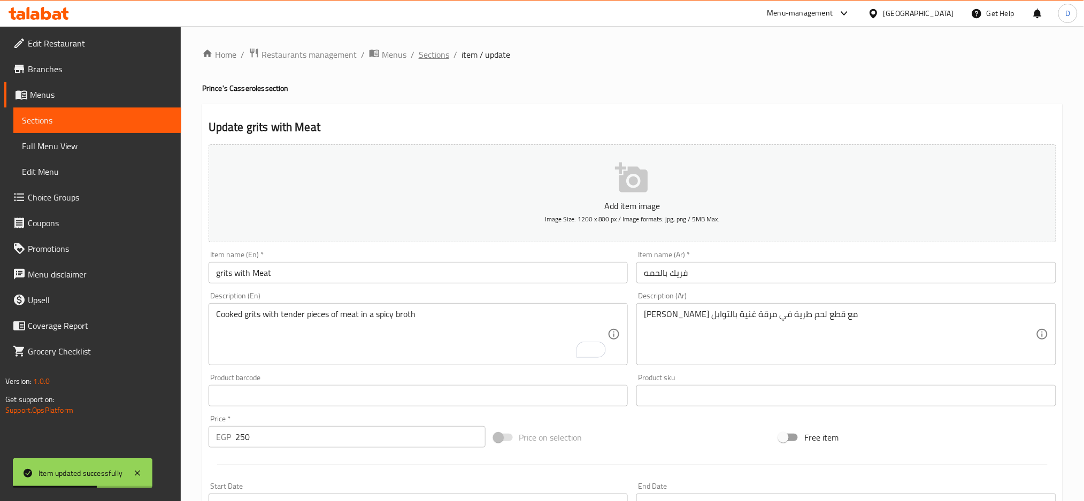
click at [440, 61] on span "Sections" at bounding box center [434, 54] width 30 height 13
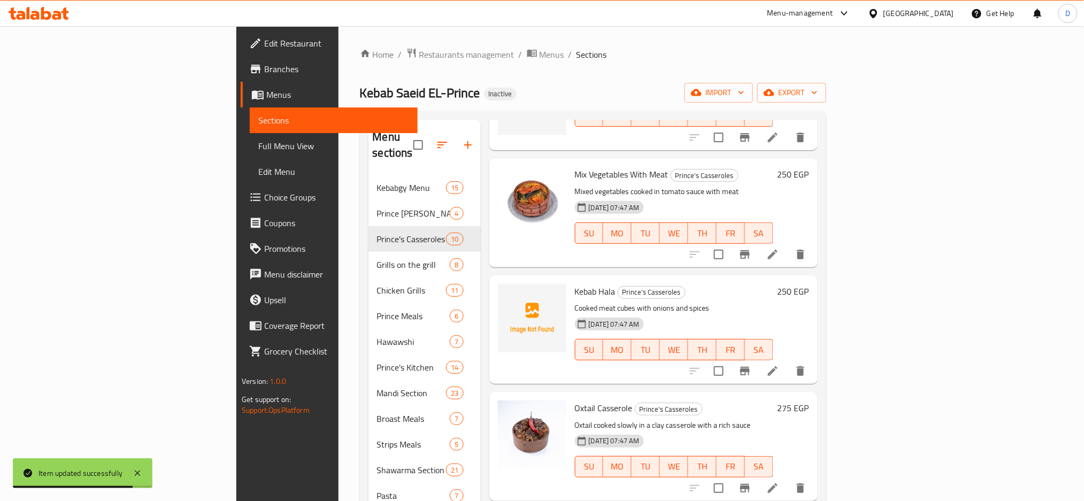
scroll to position [591, 0]
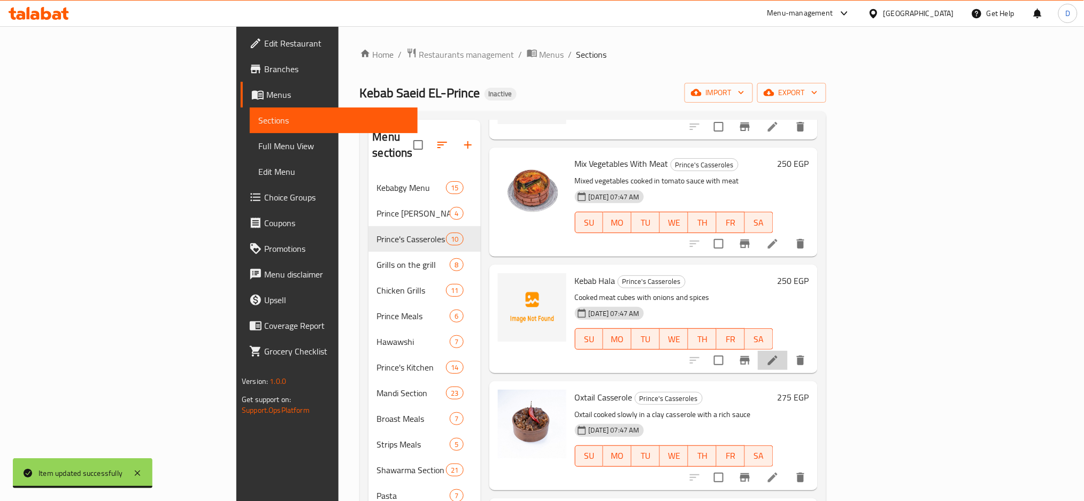
click at [788, 351] on li at bounding box center [773, 360] width 30 height 19
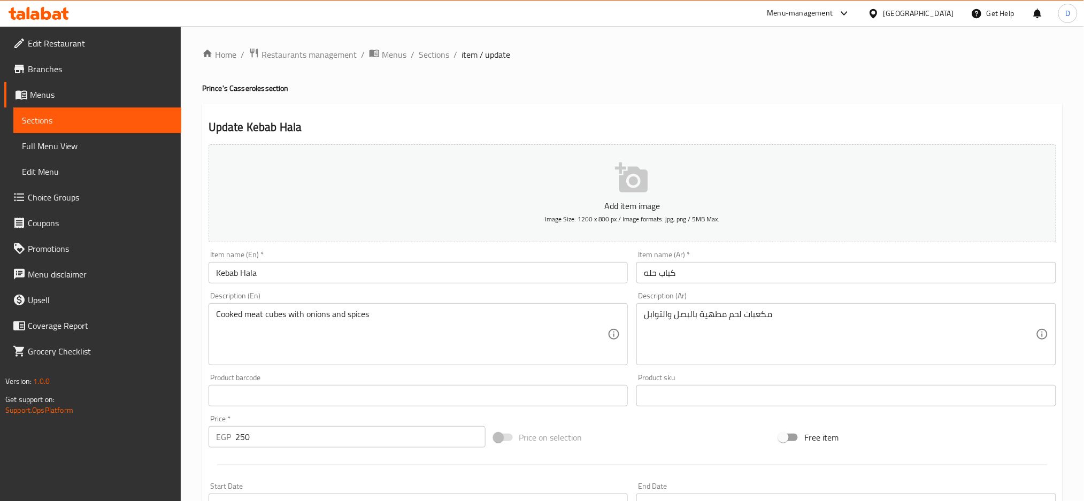
click at [482, 281] on input "Kebab Hala" at bounding box center [419, 272] width 420 height 21
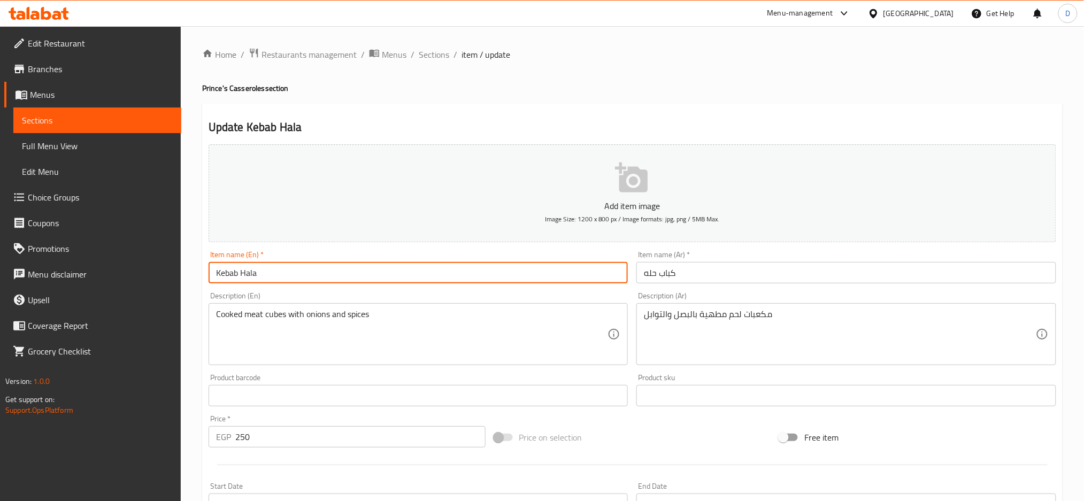
click at [482, 281] on input "Kebab Hala" at bounding box center [419, 272] width 420 height 21
click at [234, 271] on input "Kebab veal cubes" at bounding box center [419, 272] width 420 height 21
type input "veal cubes"
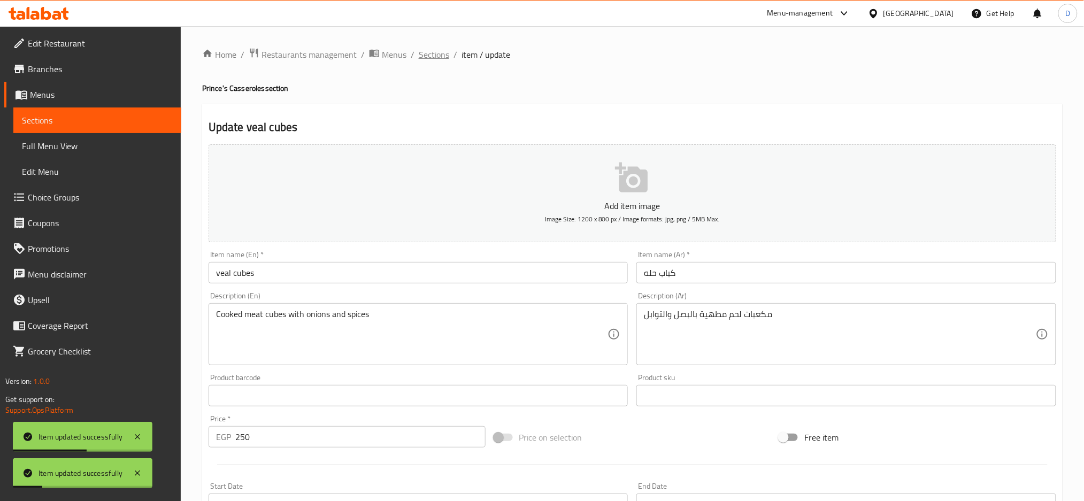
click at [437, 57] on span "Sections" at bounding box center [434, 54] width 30 height 13
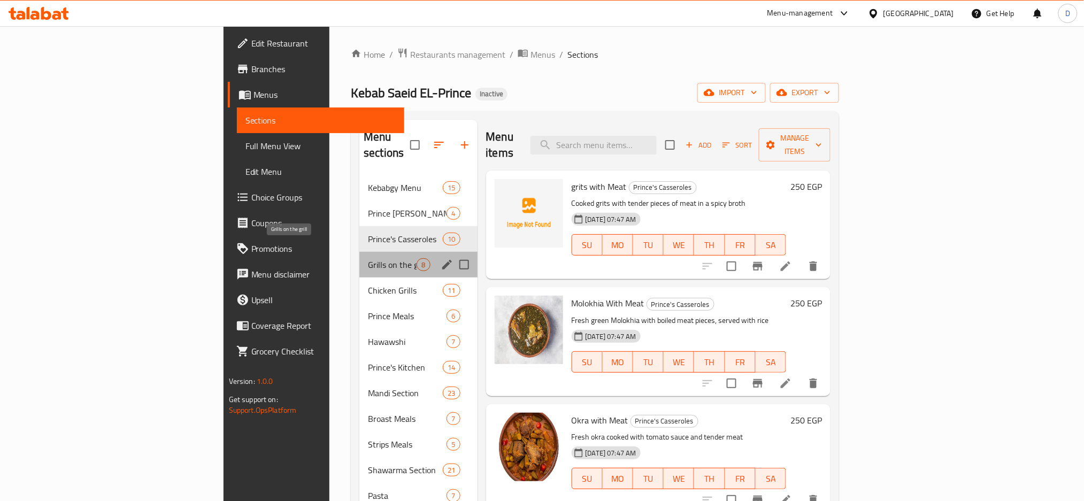
click at [368, 258] on span "Grills on the grill" at bounding box center [392, 264] width 49 height 13
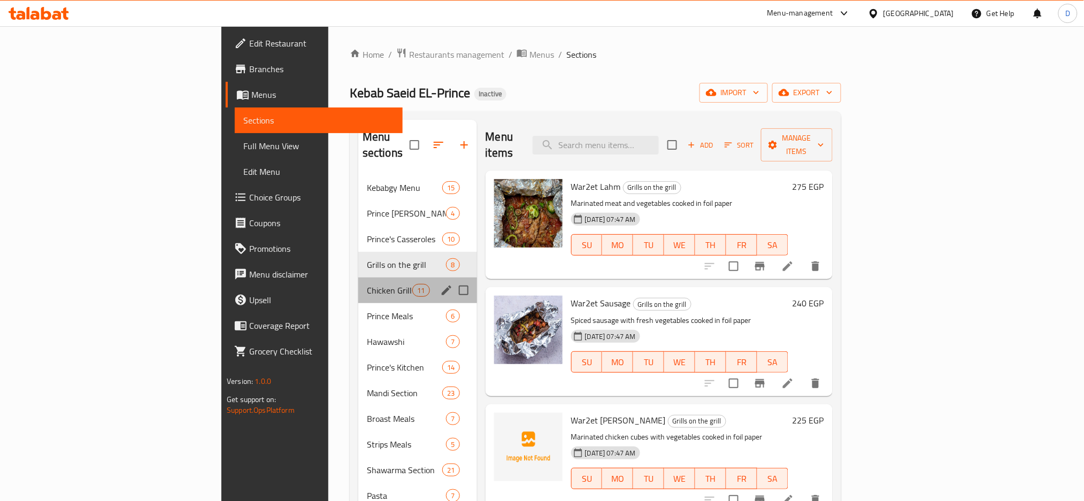
click at [358, 284] on div "Chicken Grills 11" at bounding box center [417, 291] width 119 height 26
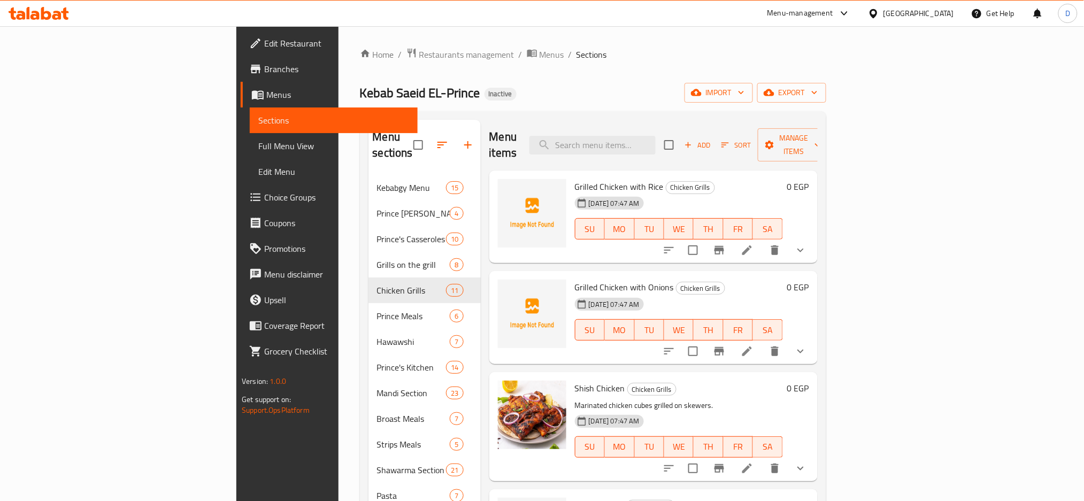
click at [575, 179] on span "Grilled Chicken with Rice" at bounding box center [619, 187] width 89 height 16
click at [783, 399] on p "Marinated chicken cubes grilled on skewers." at bounding box center [679, 405] width 208 height 13
click at [686, 355] on div "Menu items Add Sort Manage items Grilled Chicken with Rice Chicken Grills 12-08…" at bounding box center [649, 370] width 337 height 501
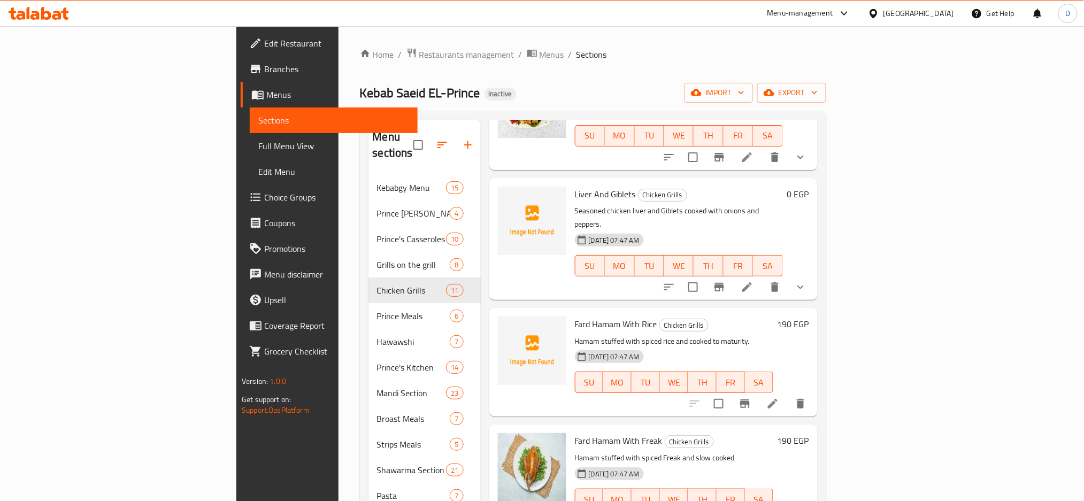
scroll to position [150, 0]
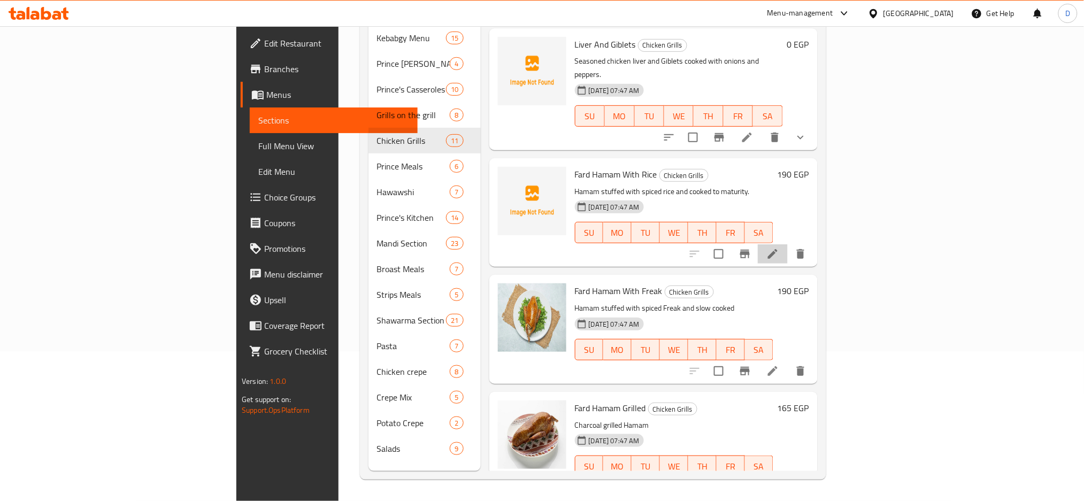
click at [788, 244] on li at bounding box center [773, 253] width 30 height 19
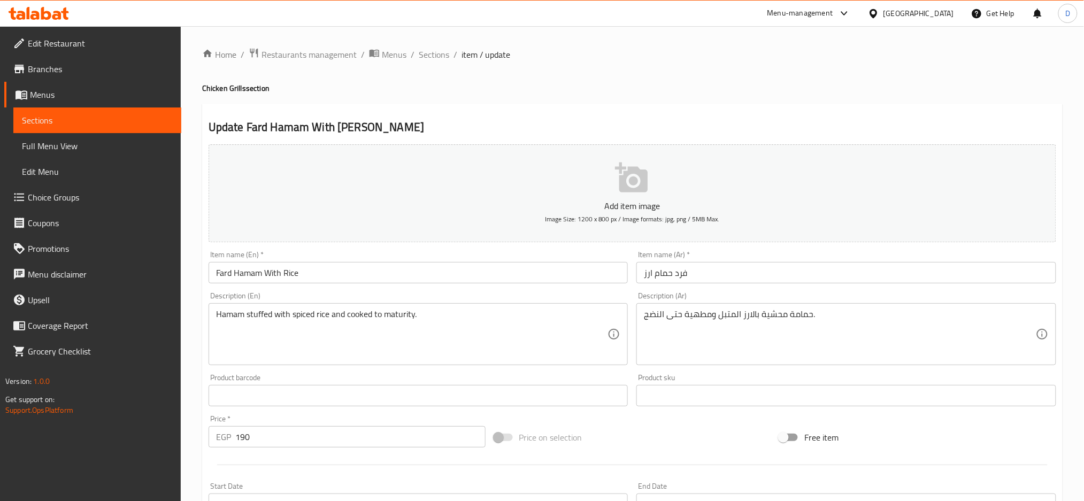
click at [250, 275] on input "Fard Hamam With Rice" at bounding box center [419, 272] width 420 height 21
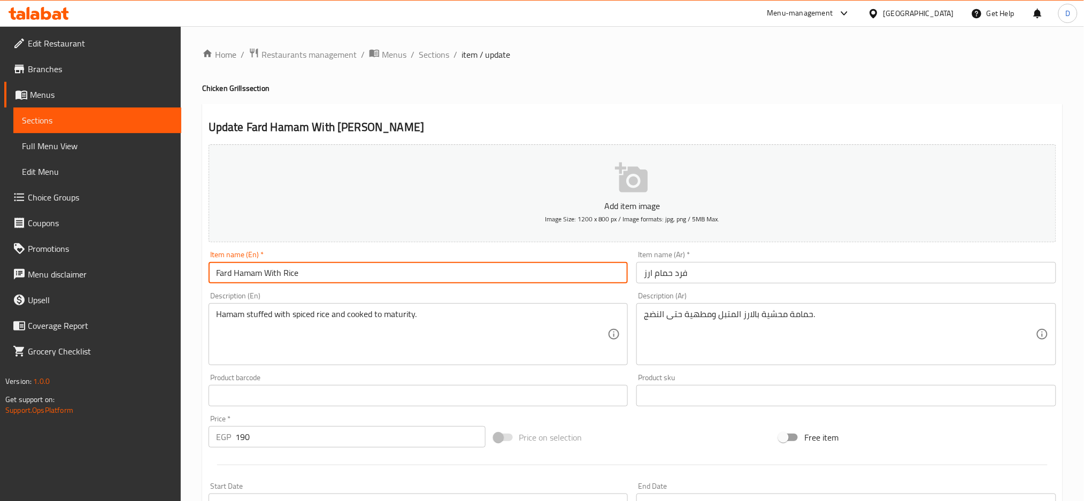
click at [250, 275] on input "Fard Hamam With Rice" at bounding box center [419, 272] width 420 height 21
click at [250, 275] on input "1 piece pigeon With Rice" at bounding box center [419, 272] width 420 height 21
type input "1 piece pigeon With Rice"
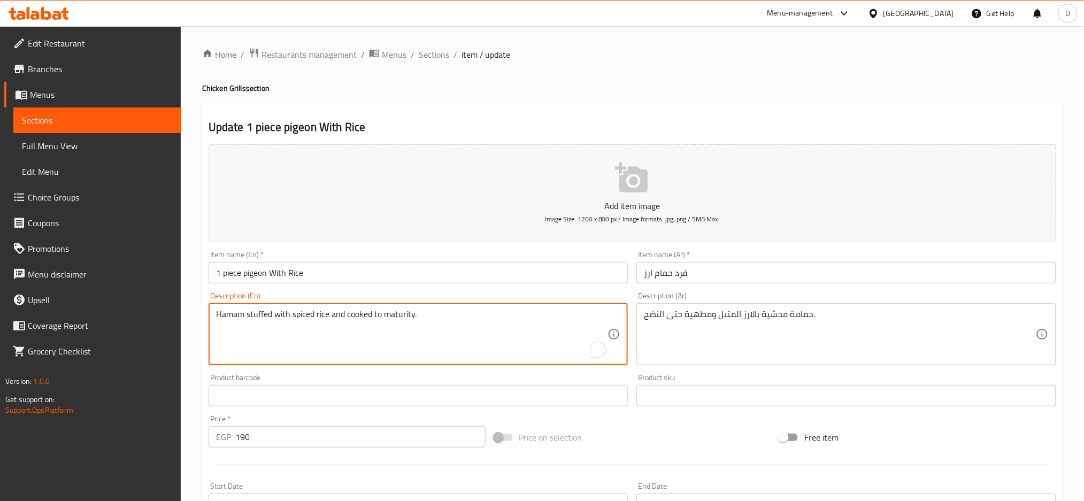
click at [228, 314] on textarea "Hamam stuffed with spiced rice and cooked to maturity." at bounding box center [412, 334] width 392 height 51
paste textarea "pigeon"
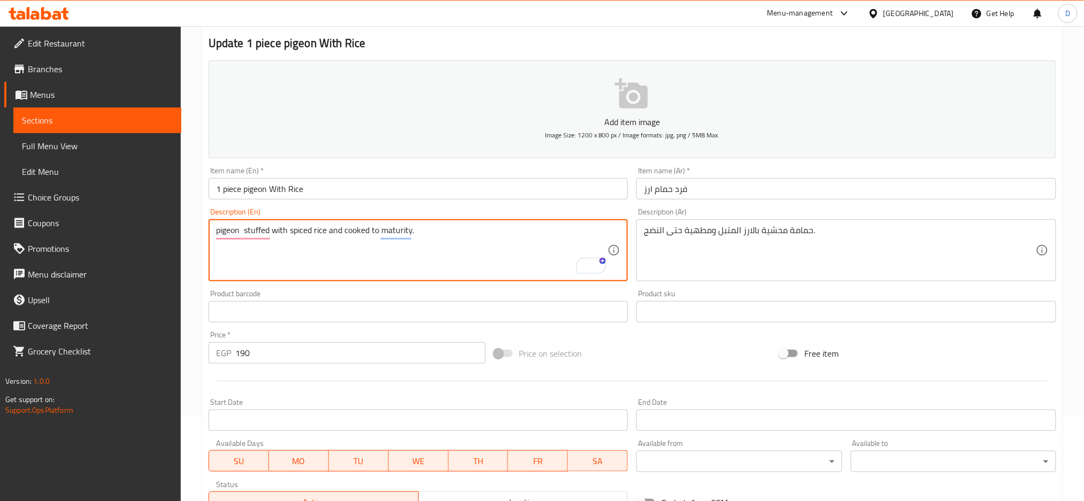
scroll to position [252, 0]
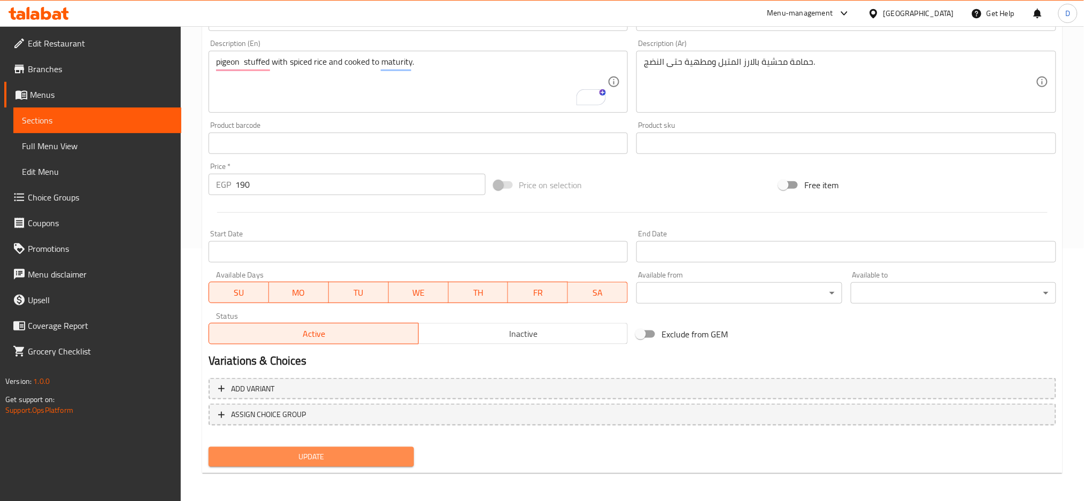
click at [353, 453] on span "Update" at bounding box center [311, 456] width 188 height 13
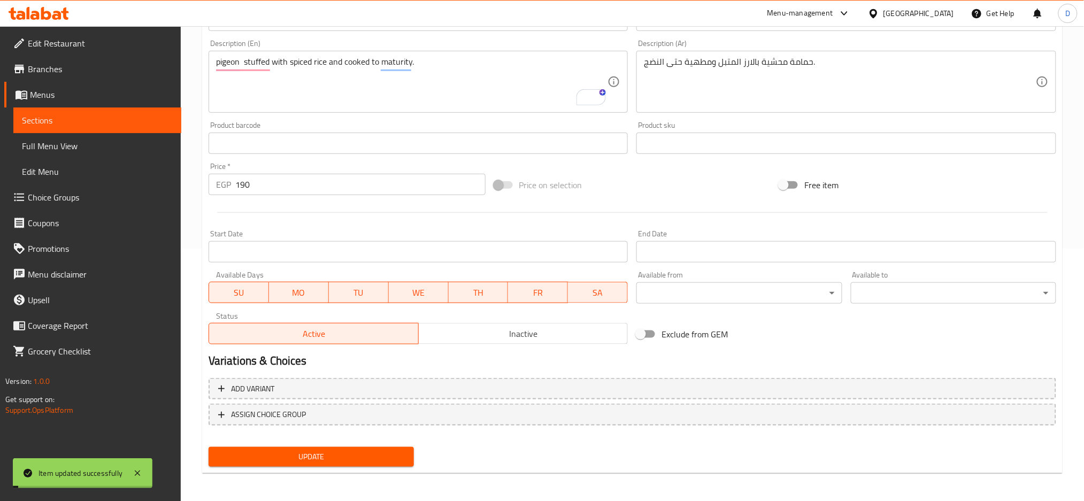
scroll to position [0, 0]
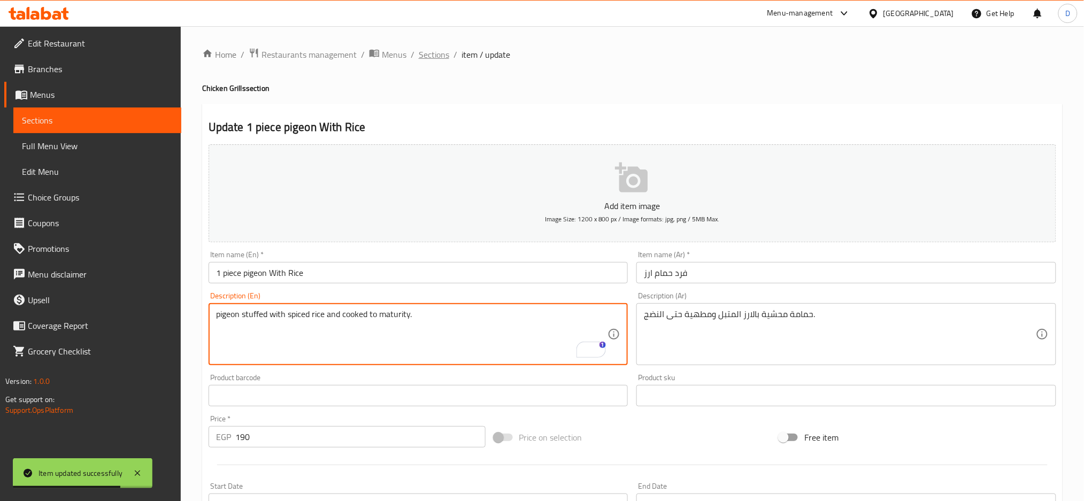
type textarea "pigeon stuffed with spiced rice and cooked to maturity."
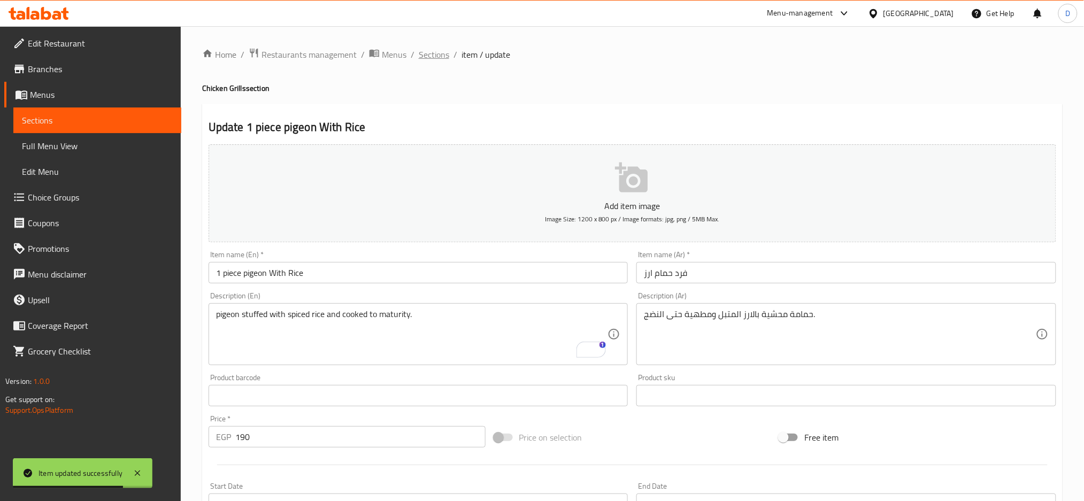
click at [440, 48] on span "Sections" at bounding box center [434, 54] width 30 height 13
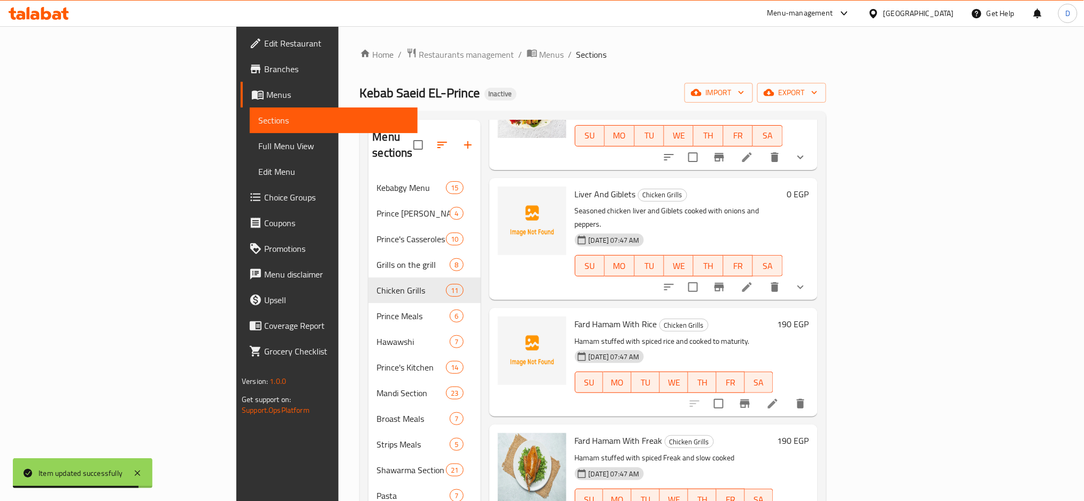
scroll to position [150, 0]
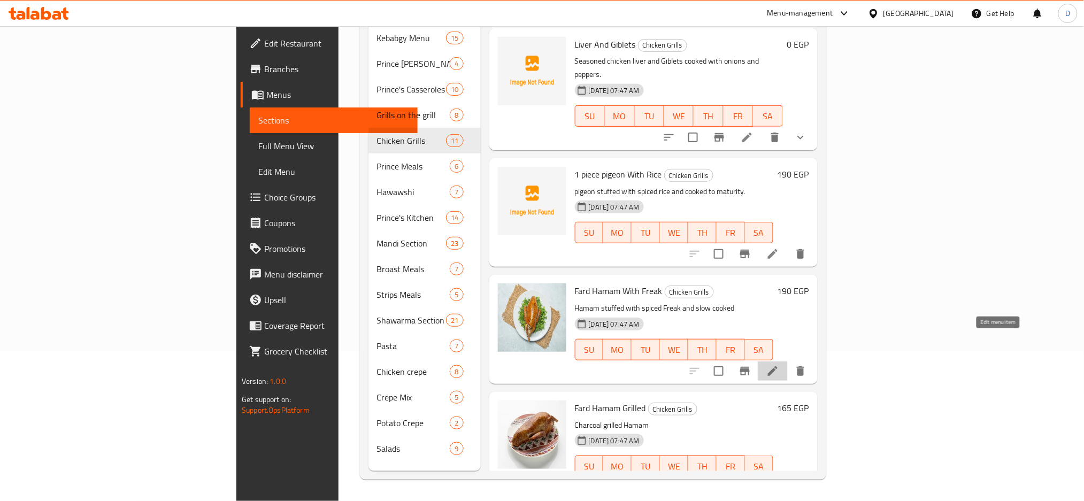
click at [779, 365] on icon at bounding box center [772, 371] width 13 height 13
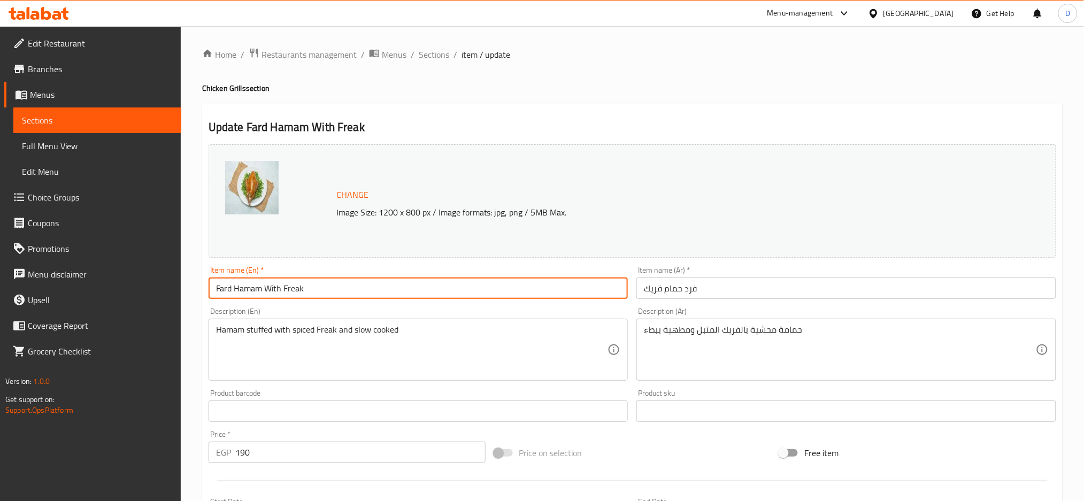
drag, startPoint x: 259, startPoint y: 286, endPoint x: 180, endPoint y: 284, distance: 79.7
click at [180, 284] on div "Edit Restaurant Branches Menus Sections Full Menu View Edit Menu Choice Groups …" at bounding box center [542, 398] width 1084 height 745
paste input "pigeon"
click at [217, 288] on input "pigeon With Freak" at bounding box center [419, 288] width 420 height 21
type input "1 piece pigeon With Freak"
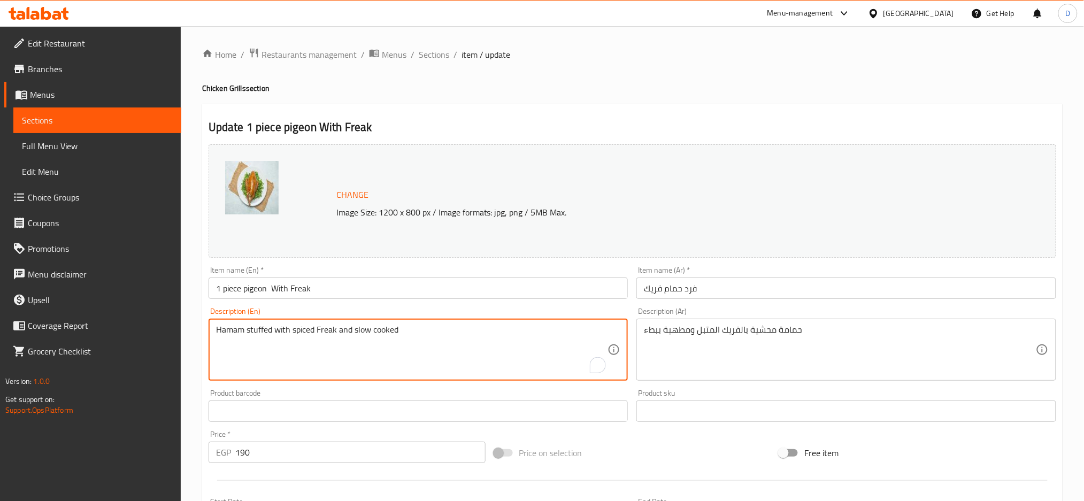
click at [235, 329] on textarea "Hamam stuffed with spiced Freak and slow cooked" at bounding box center [412, 350] width 392 height 51
paste textarea "pigeon"
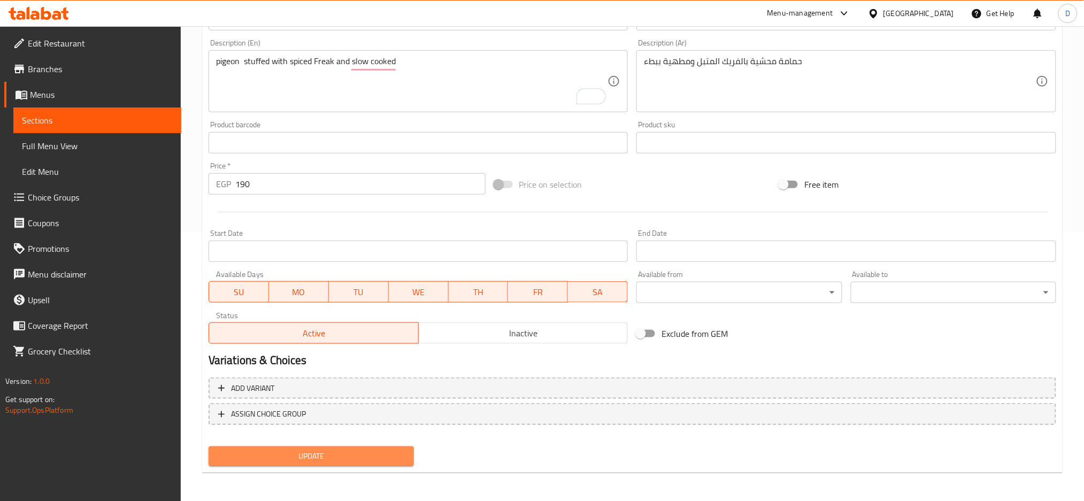
click at [324, 455] on span "Update" at bounding box center [311, 456] width 188 height 13
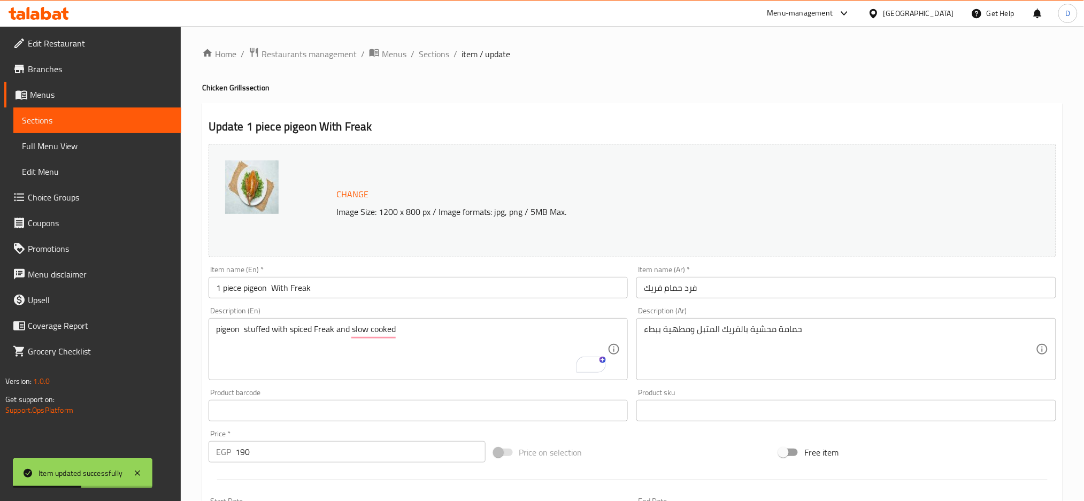
scroll to position [0, 0]
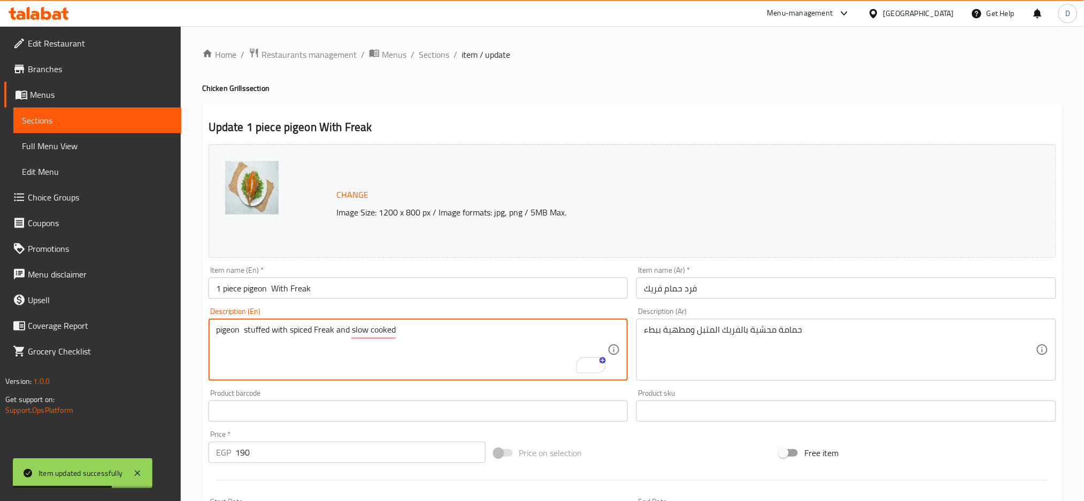
click at [325, 332] on textarea "pigeon stuffed with spiced Freak and slow cooked" at bounding box center [412, 350] width 392 height 51
type textarea "pigeon stuffed with spiced grit and slow cooked"
type textarea "pigeon stuffed with spiced grits and slow cooked"
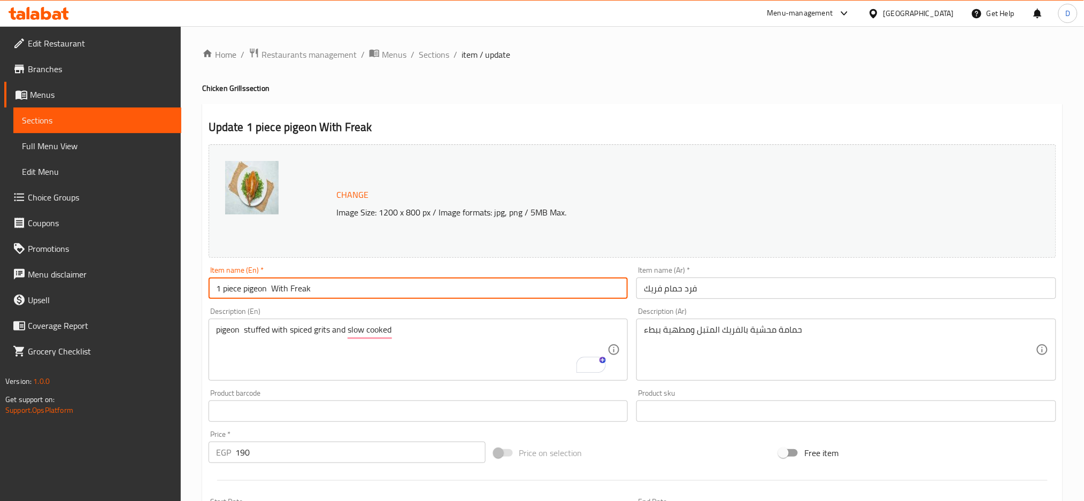
click at [302, 292] on input "1 piece pigeon With Freak" at bounding box center [419, 288] width 420 height 21
type input "1 piece pigeon With grits"
click at [441, 57] on span "Sections" at bounding box center [434, 54] width 30 height 13
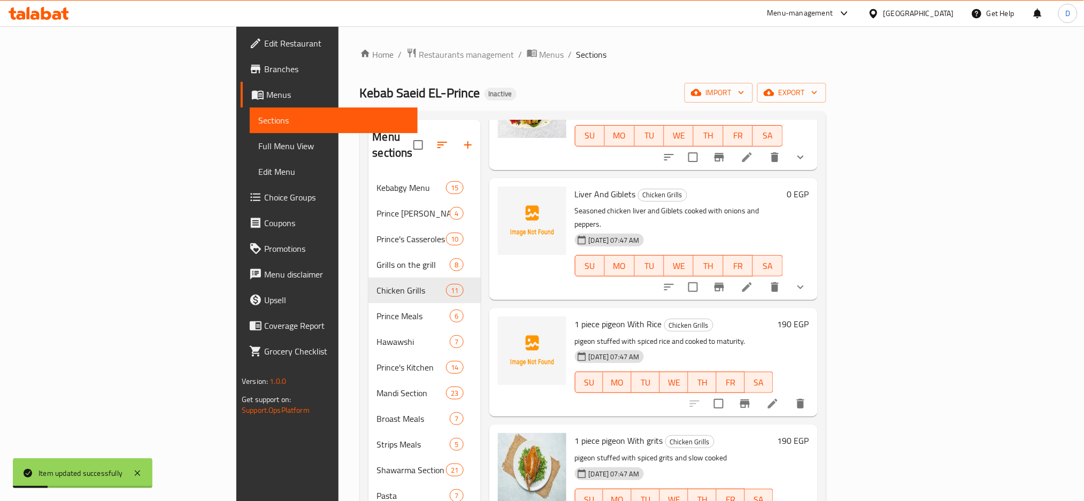
scroll to position [150, 0]
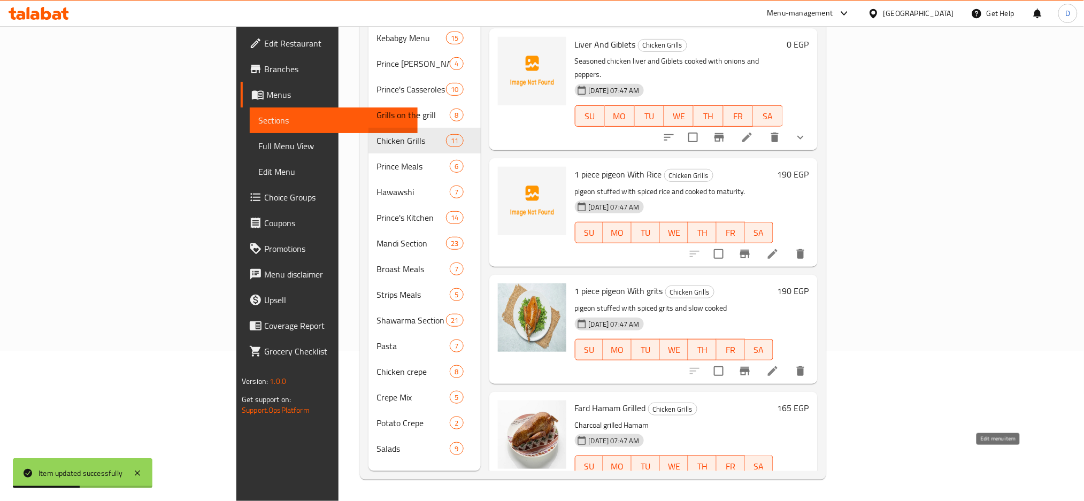
click at [779, 481] on icon at bounding box center [772, 487] width 13 height 13
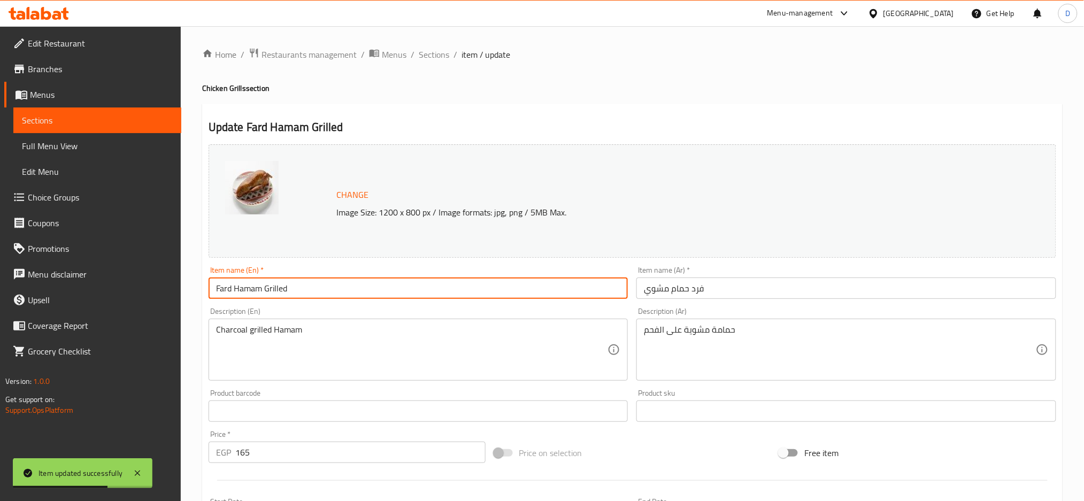
click at [252, 293] on input "Fard Hamam Grilled" at bounding box center [419, 288] width 420 height 21
paste input "pigeon"
type input "Fard pigeon Grilled"
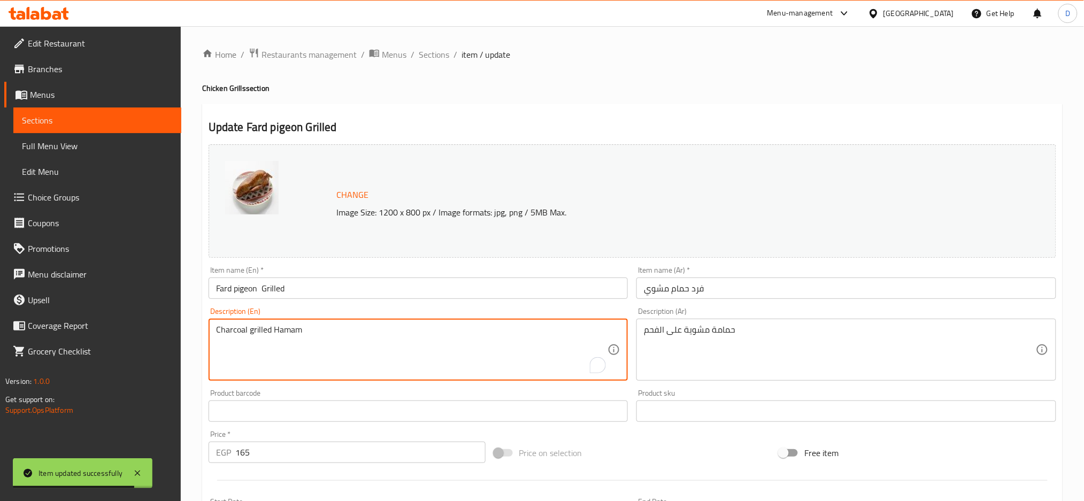
click at [284, 328] on textarea "Charcoal grilled Hamam" at bounding box center [412, 350] width 392 height 51
paste textarea "pigeon"
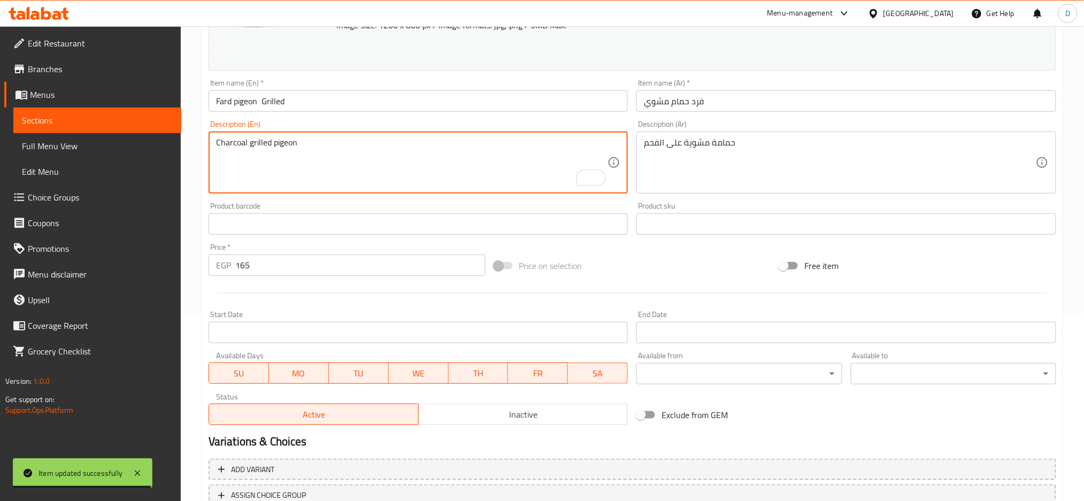
scroll to position [268, 0]
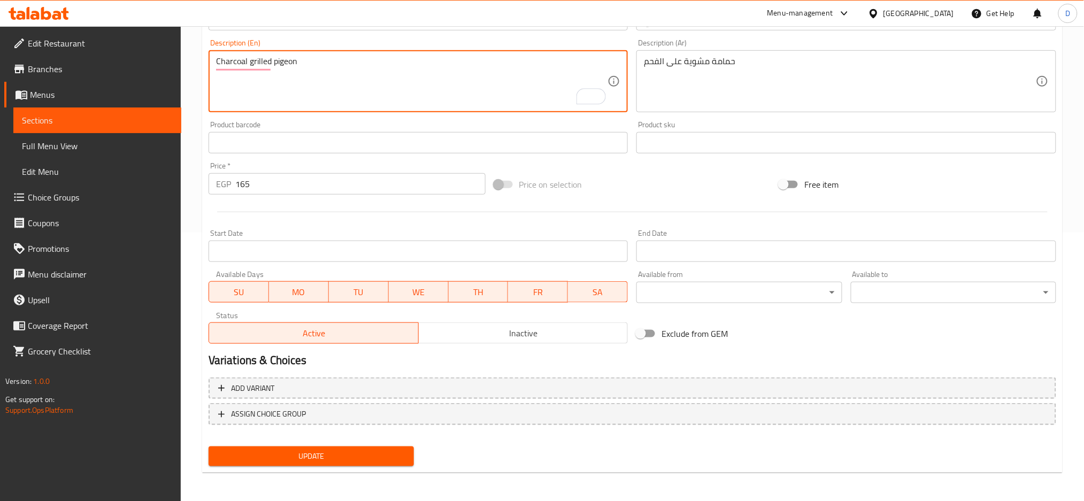
type textarea "Charcoal grilled pigeon"
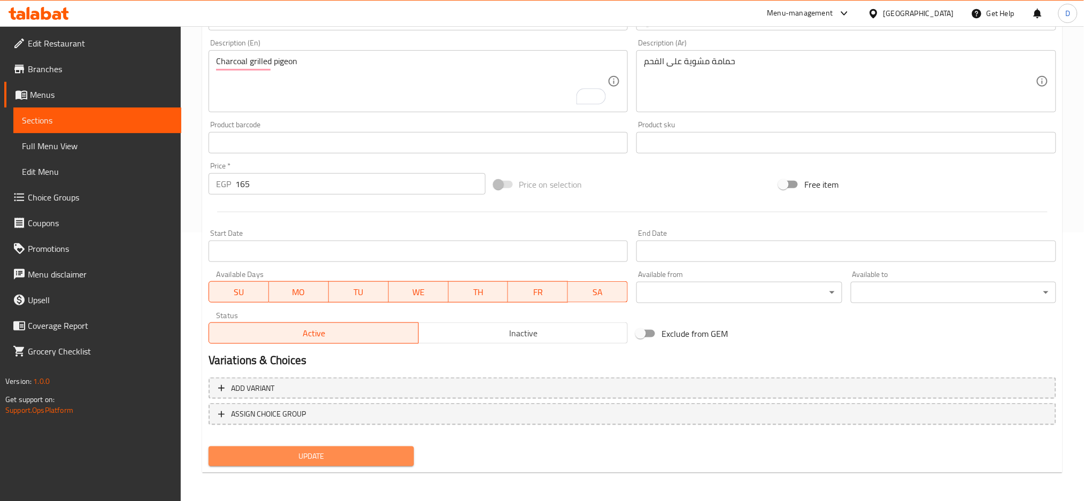
click at [305, 454] on span "Update" at bounding box center [311, 456] width 188 height 13
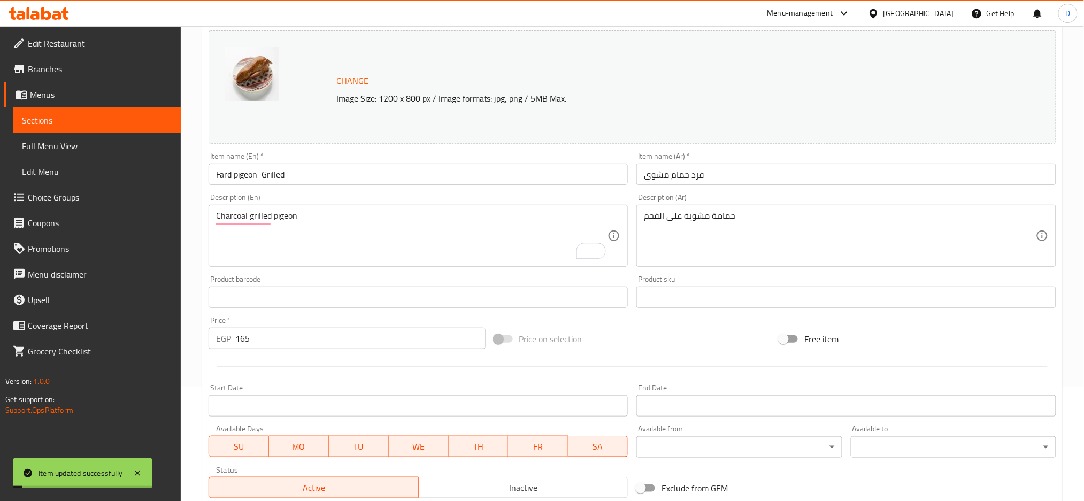
scroll to position [0, 0]
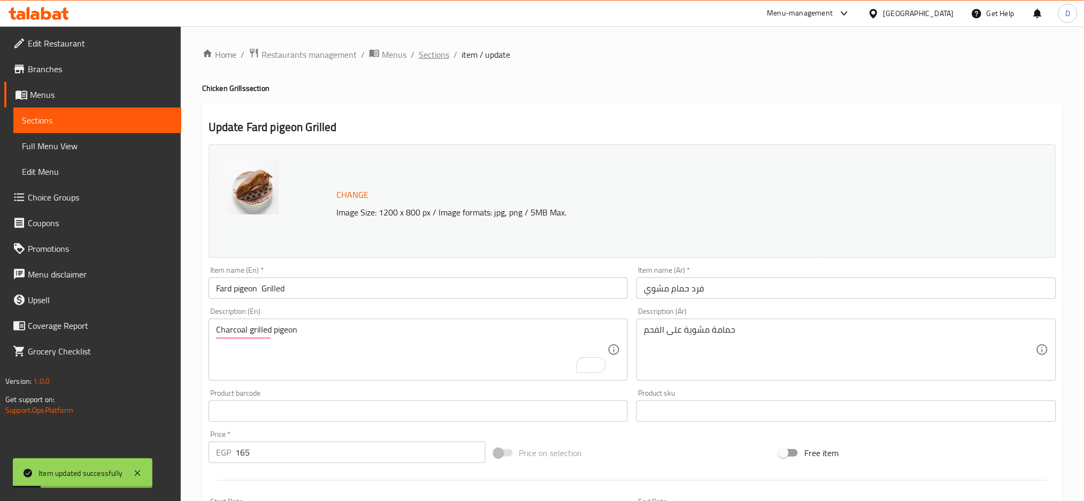
click at [427, 51] on span "Sections" at bounding box center [434, 54] width 30 height 13
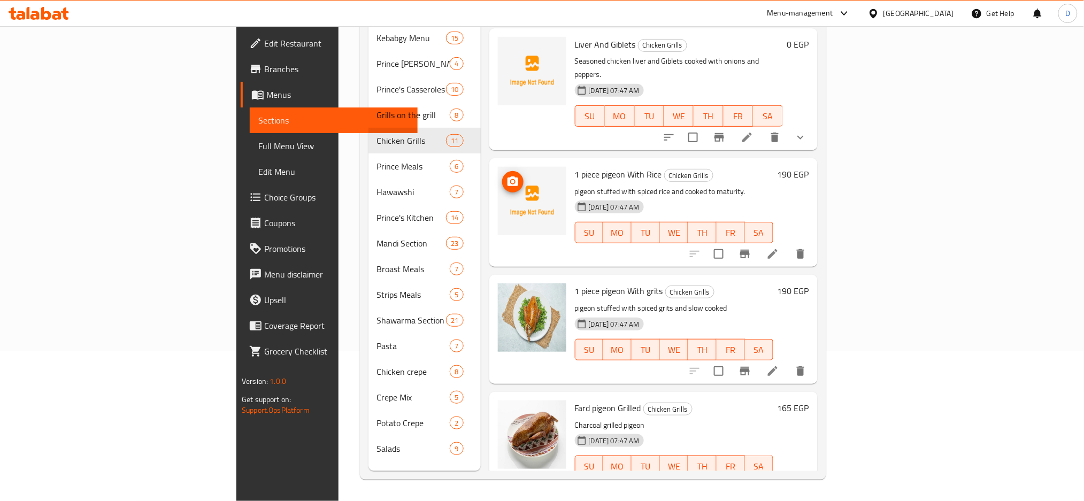
scroll to position [336, 0]
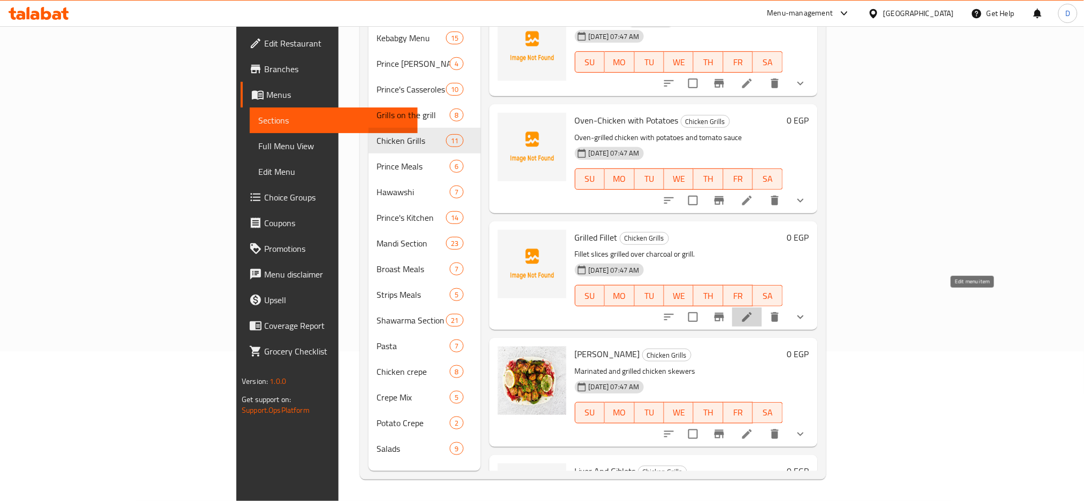
click at [752, 312] on icon at bounding box center [747, 317] width 10 height 10
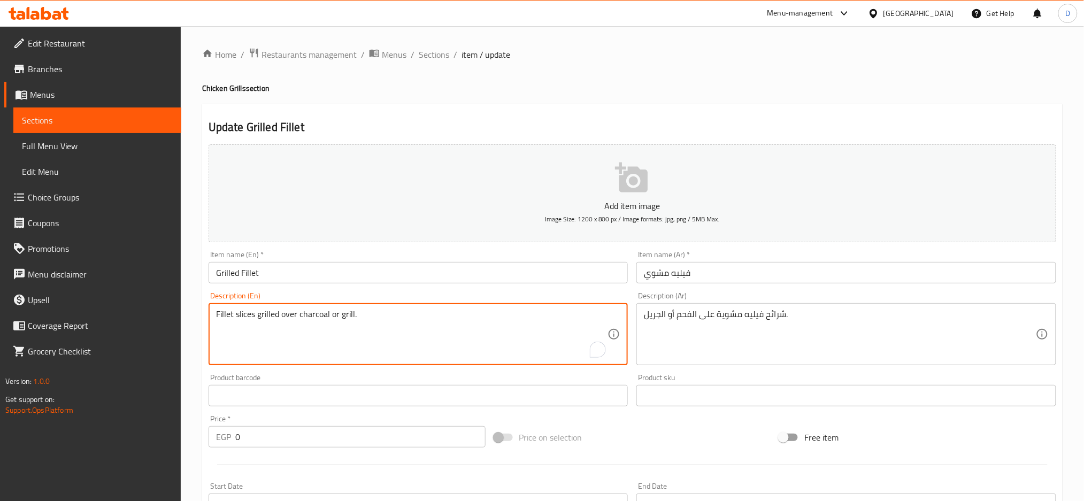
click at [486, 313] on textarea "Fillet slices grilled over charcoal or grill." at bounding box center [412, 334] width 392 height 51
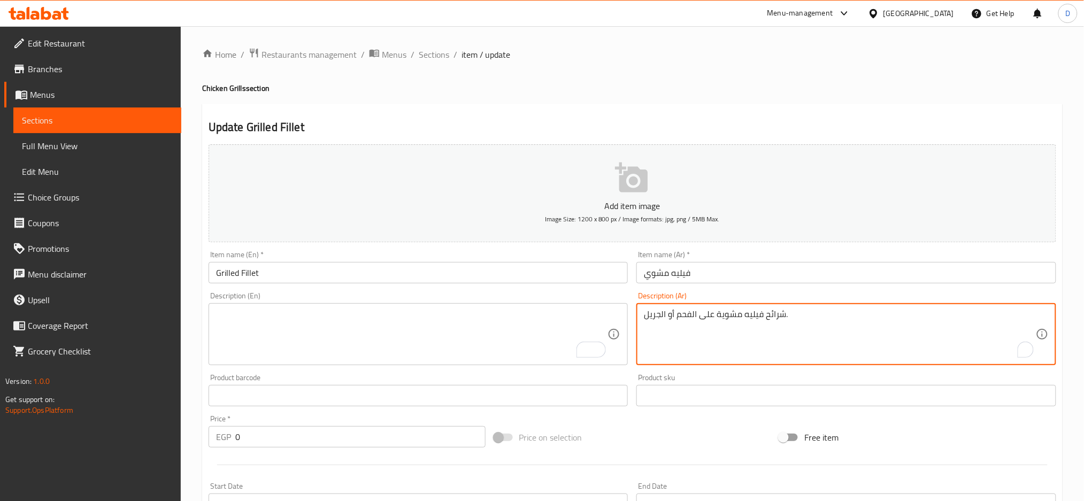
click at [721, 316] on textarea "شرائح فيليه مشوية على الفحم أو الجريل." at bounding box center [840, 334] width 392 height 51
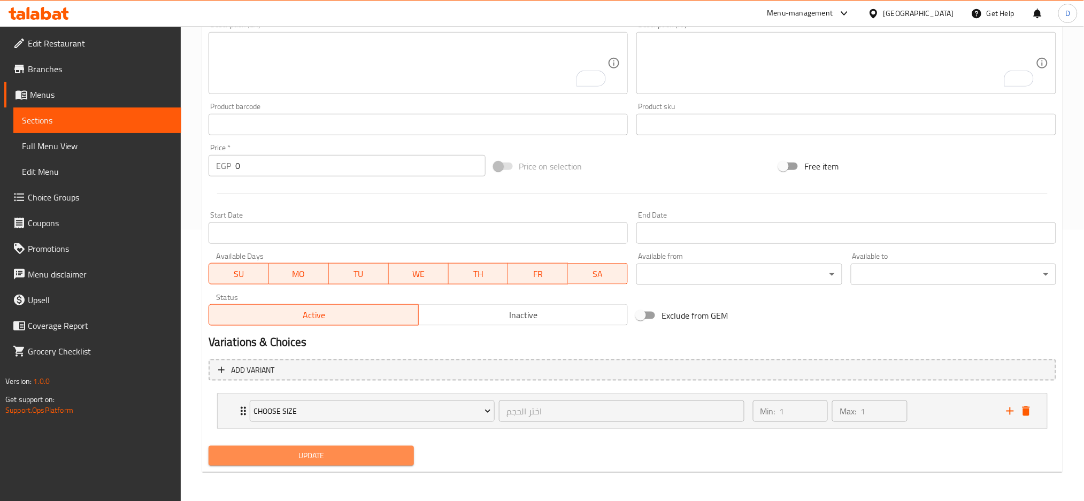
click at [382, 451] on span "Update" at bounding box center [311, 455] width 188 height 13
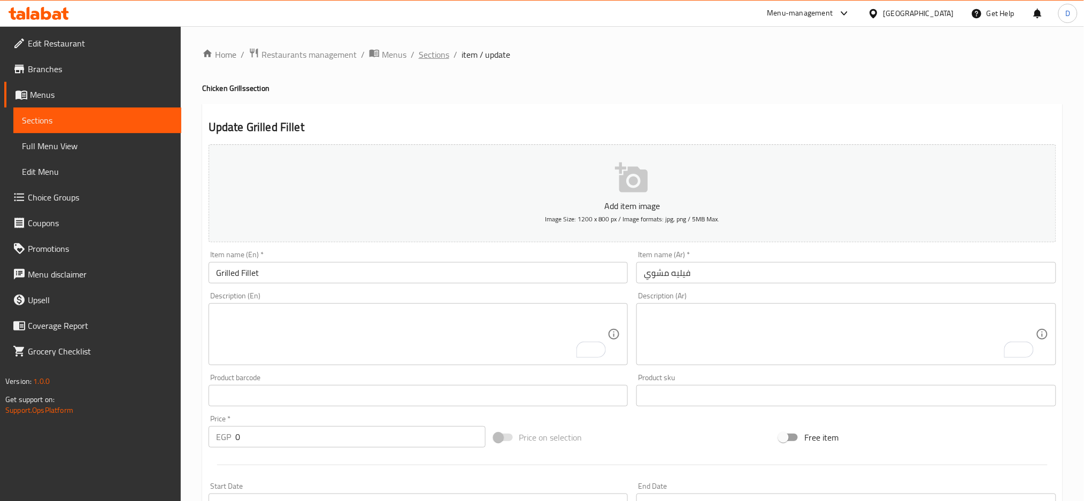
click at [440, 48] on span "Sections" at bounding box center [434, 54] width 30 height 13
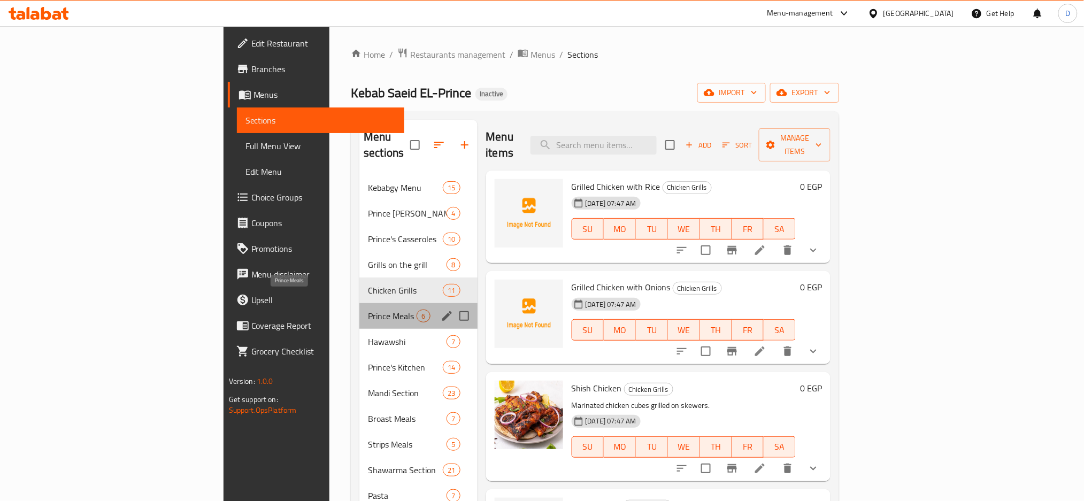
click at [368, 310] on span "Prince Meals" at bounding box center [392, 316] width 49 height 13
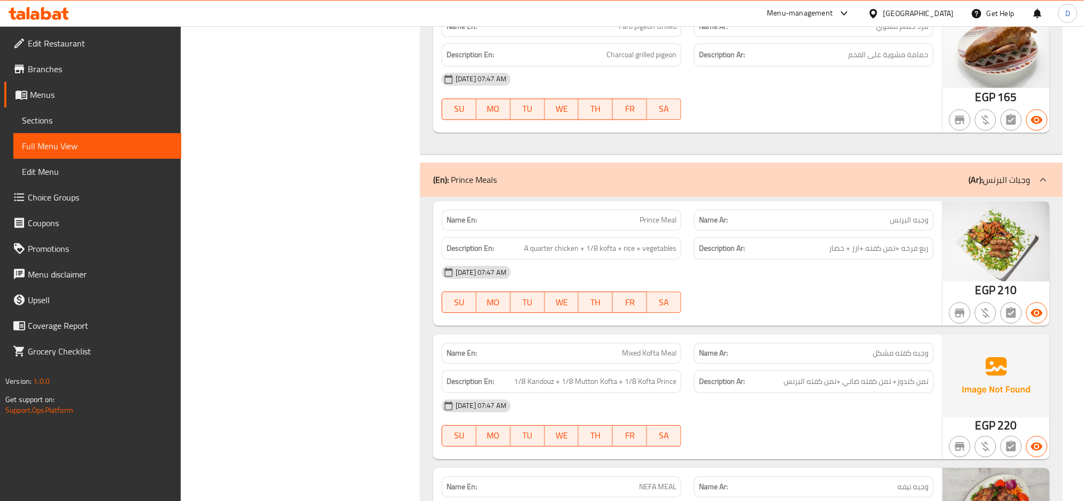
scroll to position [8334, 0]
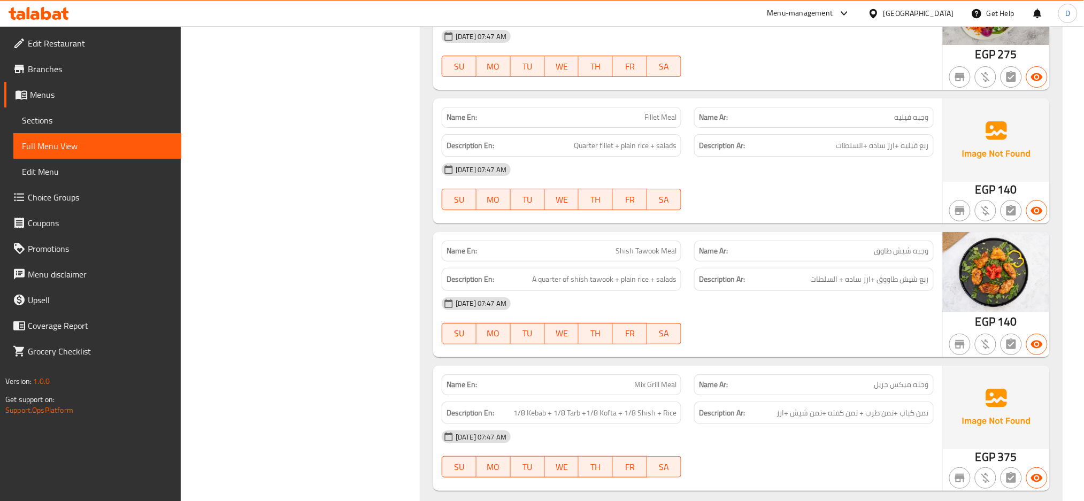
scroll to position [8838, 0]
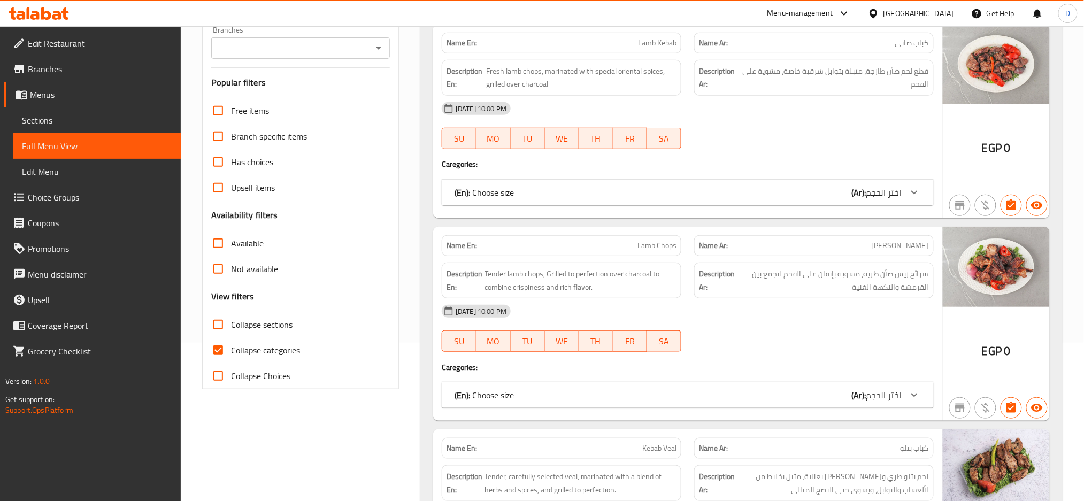
scroll to position [0, 0]
